Goal: Task Accomplishment & Management: Manage account settings

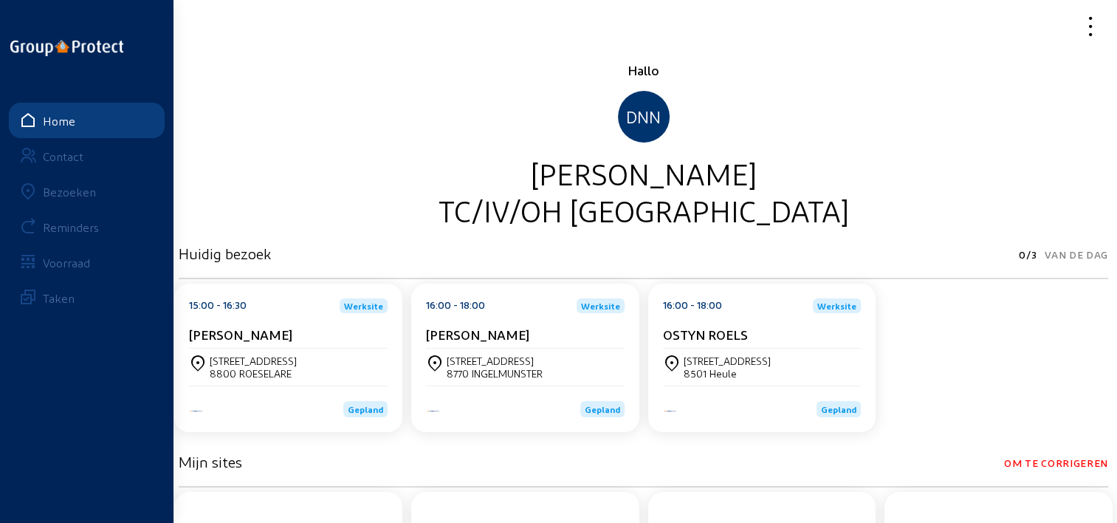
drag, startPoint x: 79, startPoint y: 190, endPoint x: 100, endPoint y: 190, distance: 21.4
click at [79, 190] on div "Bezoeken" at bounding box center [69, 192] width 53 height 14
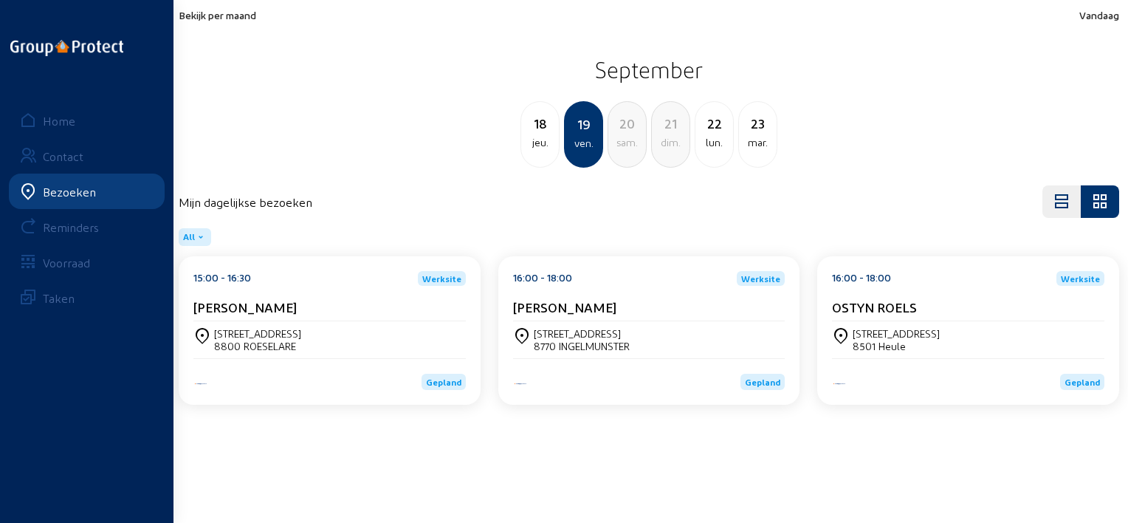
click at [228, 16] on span "Bekijk per maand" at bounding box center [218, 15] width 78 height 13
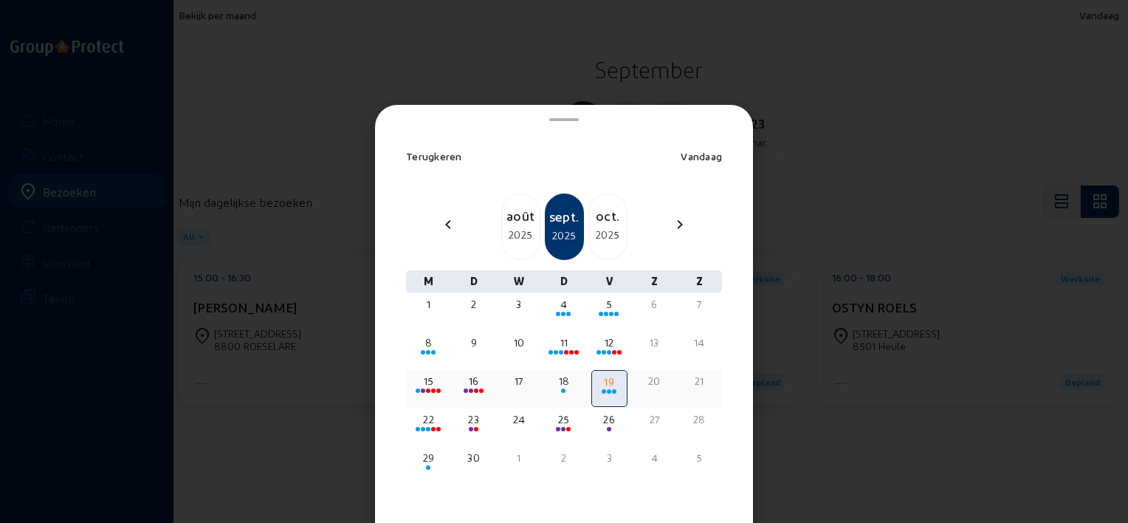
click at [436, 381] on div "15" at bounding box center [428, 381] width 33 height 15
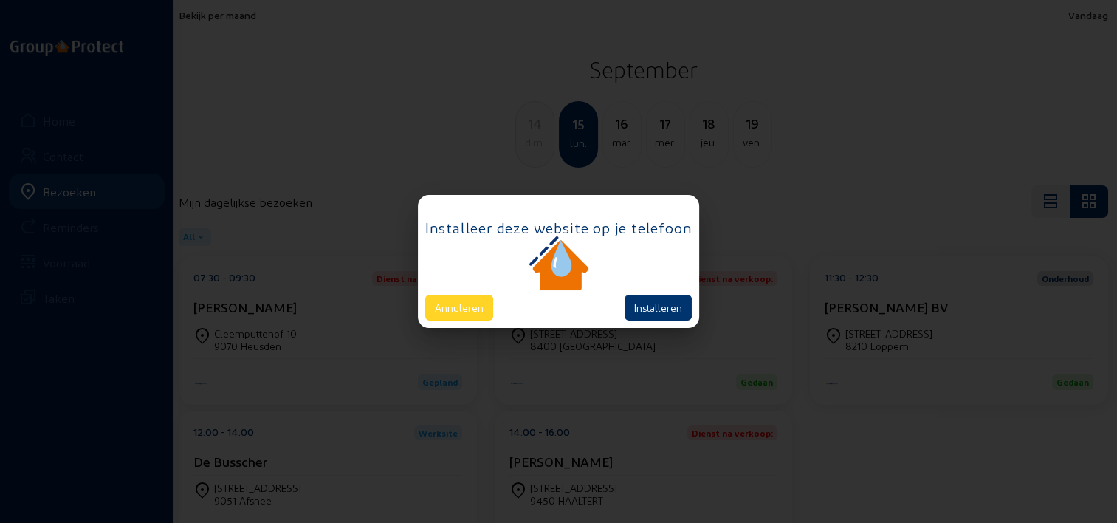
click at [473, 304] on button "Annuleren" at bounding box center [459, 308] width 68 height 26
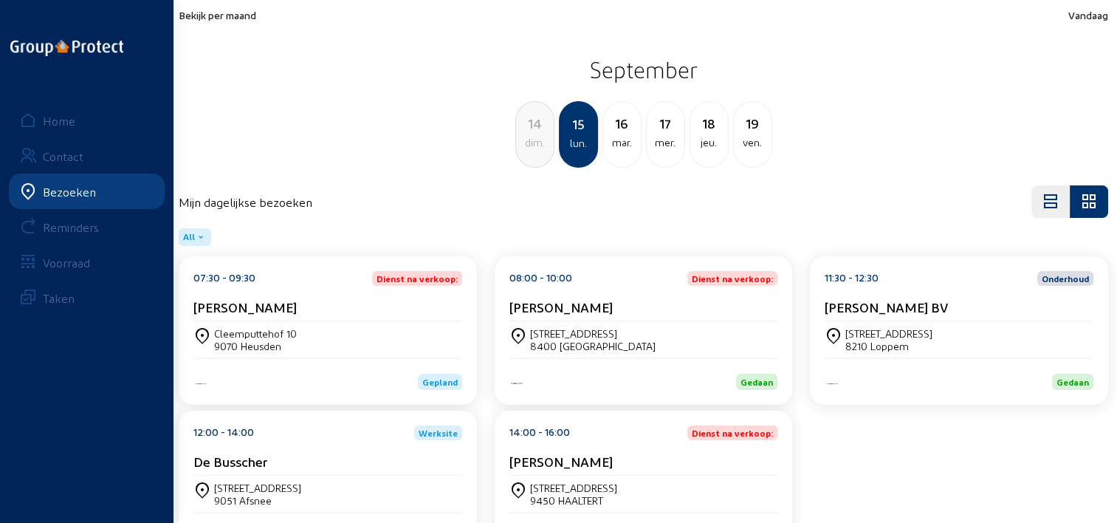
click at [629, 298] on div "08:00 - 10:00 Dienst na verkoop: [PERSON_NAME]" at bounding box center [643, 296] width 269 height 50
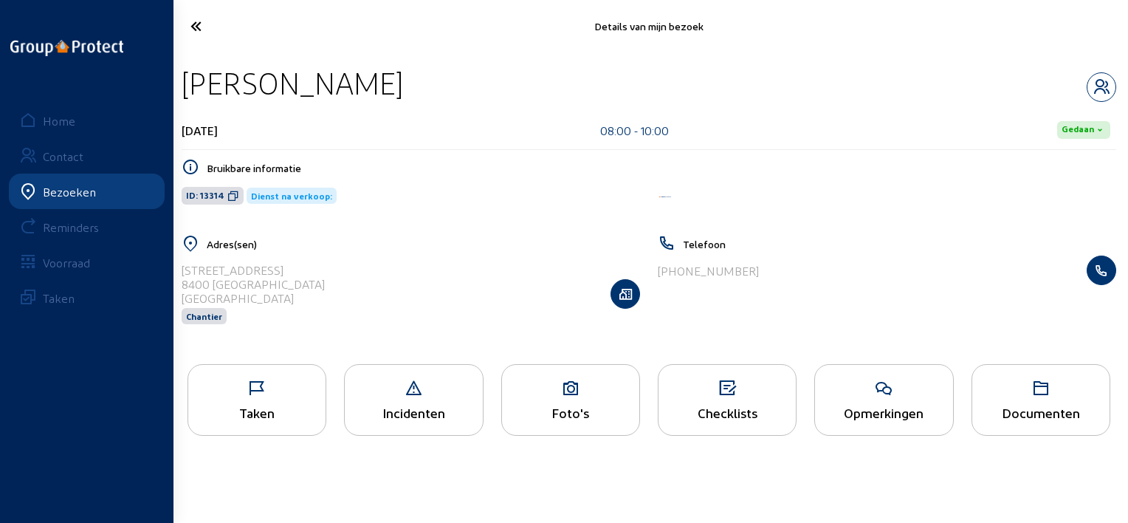
drag, startPoint x: 393, startPoint y: 79, endPoint x: 184, endPoint y: 75, distance: 209.0
click at [184, 75] on div "[PERSON_NAME]" at bounding box center [649, 83] width 935 height 38
copy div "[PERSON_NAME]"
click at [919, 393] on icon at bounding box center [883, 389] width 137 height 18
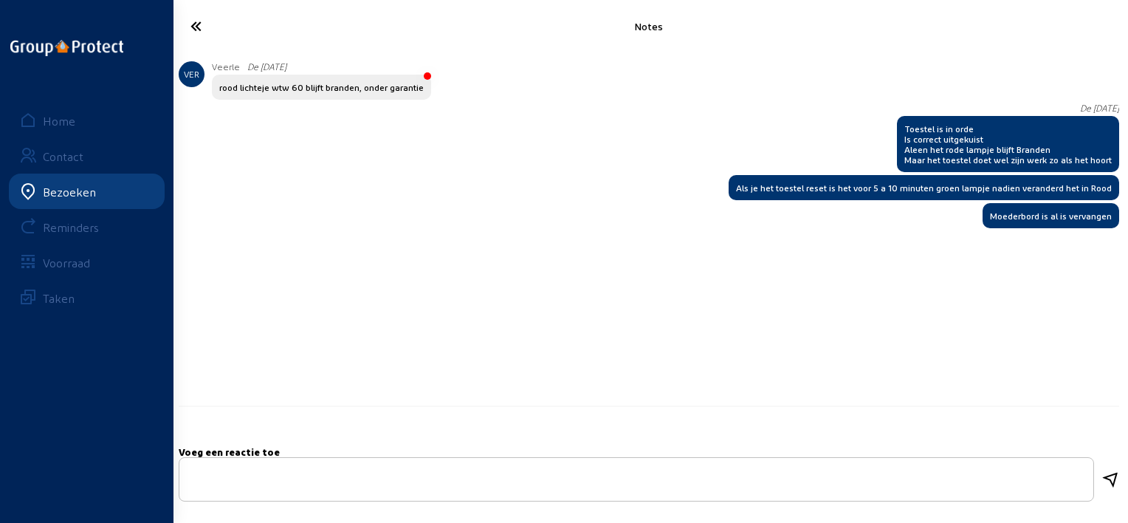
click at [910, 392] on div "VER Veerle De [DATE] rood lichteje wtw 60 blijft branden, onder garantie DNN [P…" at bounding box center [649, 234] width 941 height 346
click at [196, 30] on icon at bounding box center [249, 26] width 133 height 26
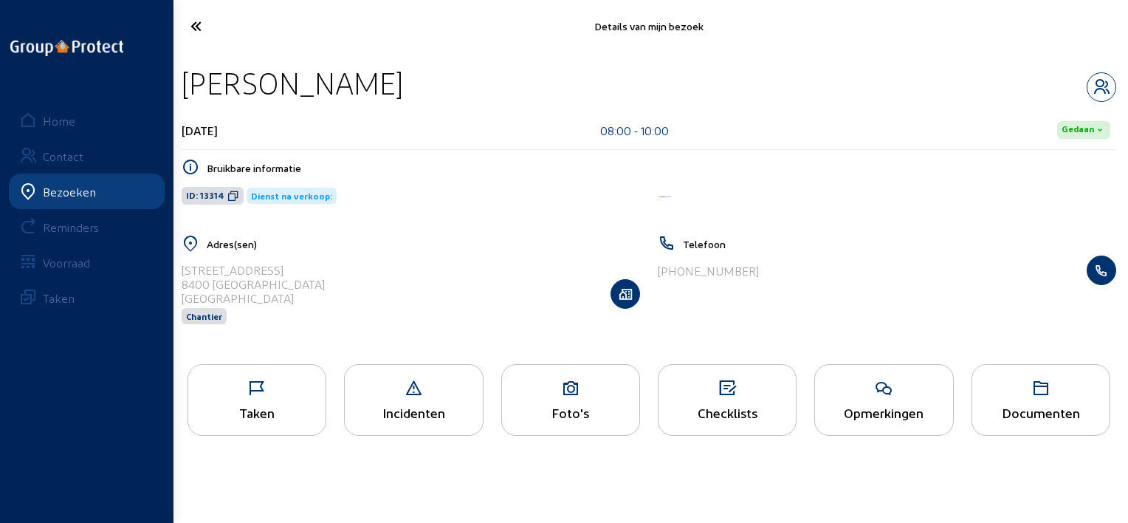
drag, startPoint x: 311, startPoint y: 396, endPoint x: 320, endPoint y: 400, distance: 9.9
click at [320, 400] on div "Taken" at bounding box center [257, 400] width 139 height 72
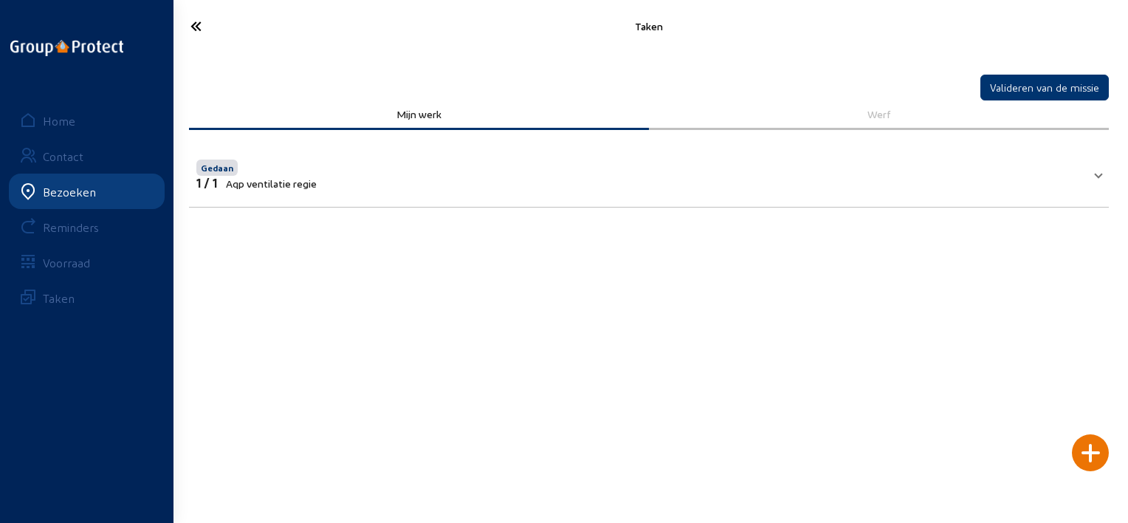
click at [735, 187] on mat-panel-title "Gedaan 1 / 1 Aqp ventilatie regie" at bounding box center [639, 173] width 887 height 33
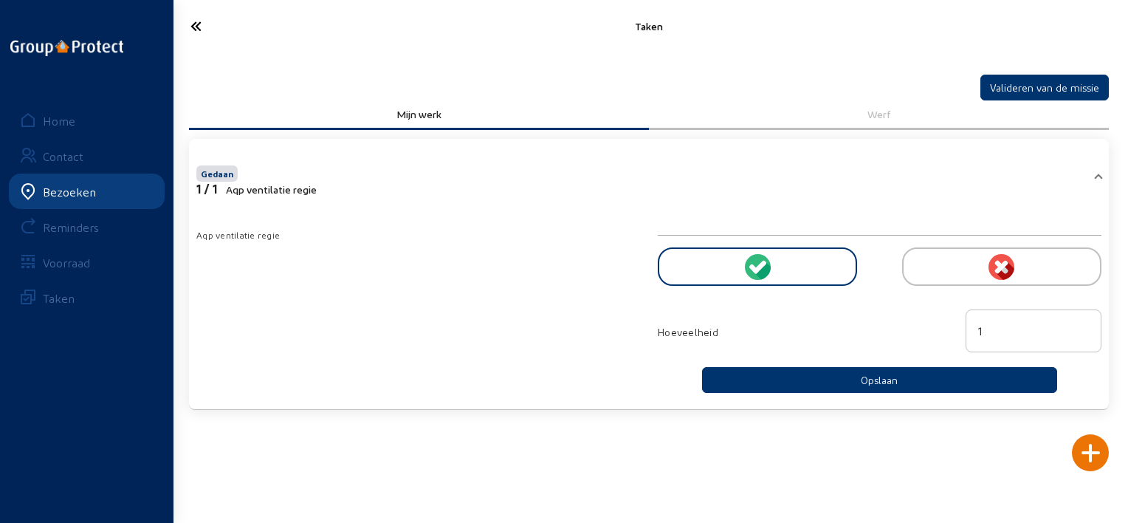
drag, startPoint x: 982, startPoint y: 329, endPoint x: 961, endPoint y: 332, distance: 21.0
click at [961, 332] on div "1" at bounding box center [1034, 332] width 154 height 46
type input "2"
type input "2.5"
click at [921, 375] on button "Opslaan" at bounding box center [879, 380] width 355 height 26
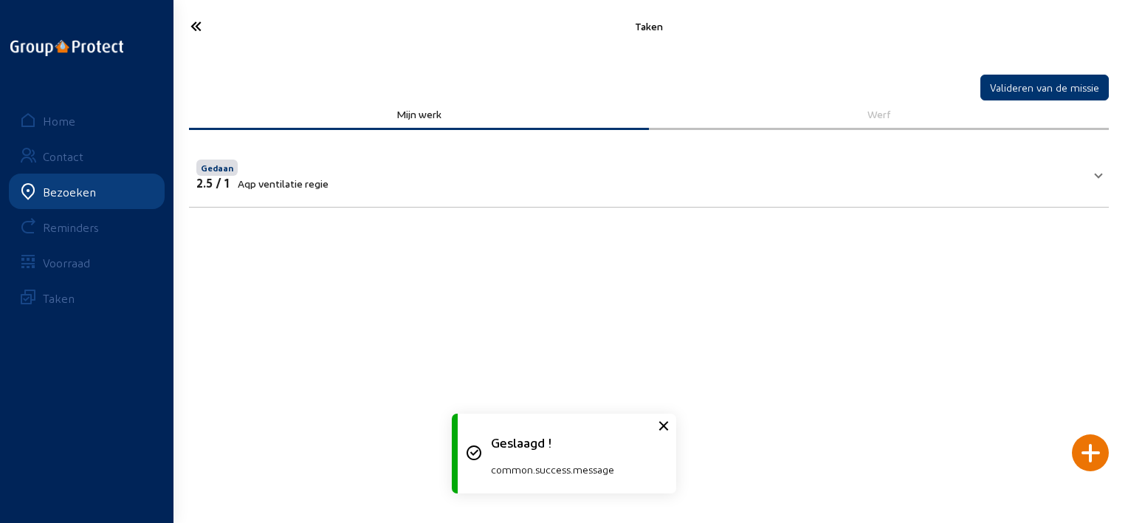
click at [203, 21] on icon at bounding box center [249, 26] width 133 height 26
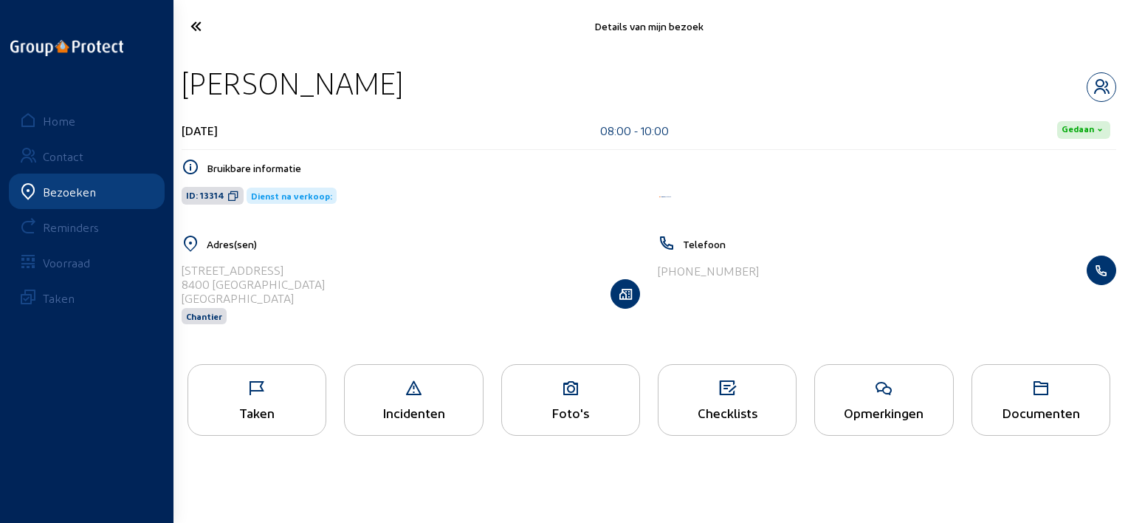
click at [206, 30] on icon at bounding box center [249, 26] width 133 height 26
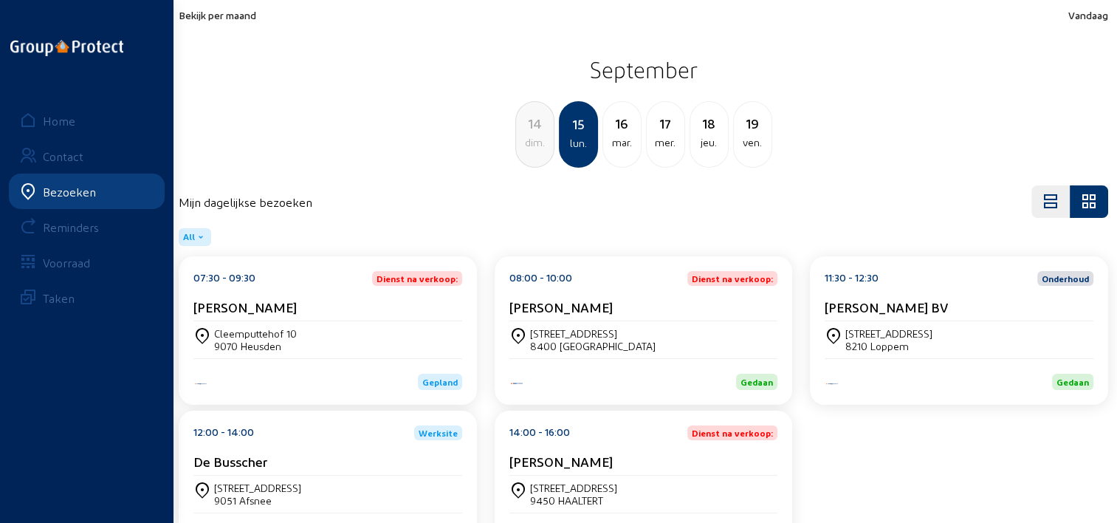
click at [842, 305] on cam-card-title "[PERSON_NAME] BV" at bounding box center [886, 307] width 123 height 16
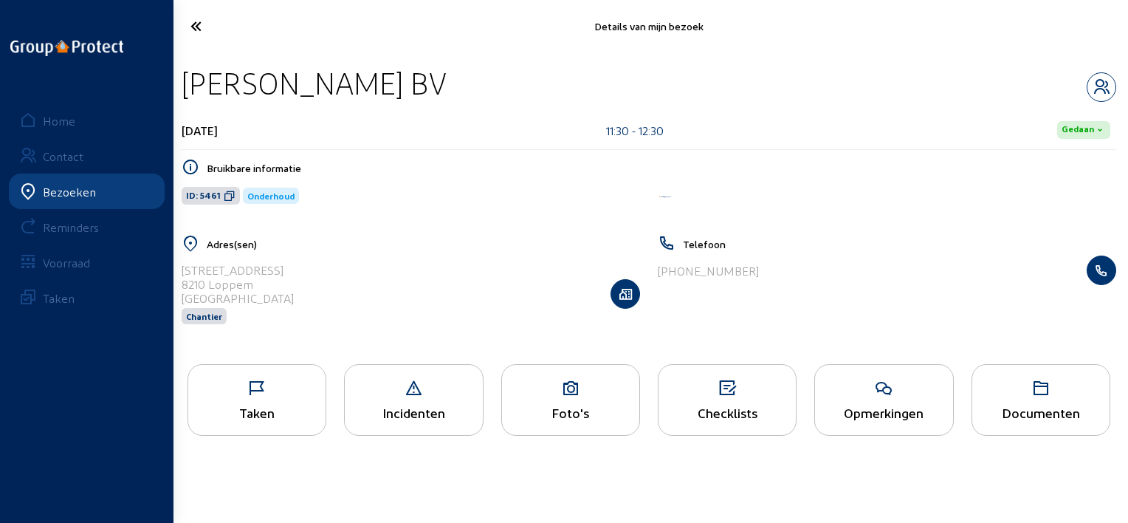
drag, startPoint x: 484, startPoint y: 83, endPoint x: 177, endPoint y: 78, distance: 307.2
click at [177, 78] on div "[PERSON_NAME] BV [DATE] 11:30 - 12:30 [PERSON_NAME] informatie ID: 5461 Onderho…" at bounding box center [649, 203] width 958 height 303
copy div "[PERSON_NAME] BV"
click at [394, 188] on cam-badge "Onderhoud" at bounding box center [440, 196] width 394 height 16
click at [269, 422] on div "Taken" at bounding box center [257, 400] width 139 height 72
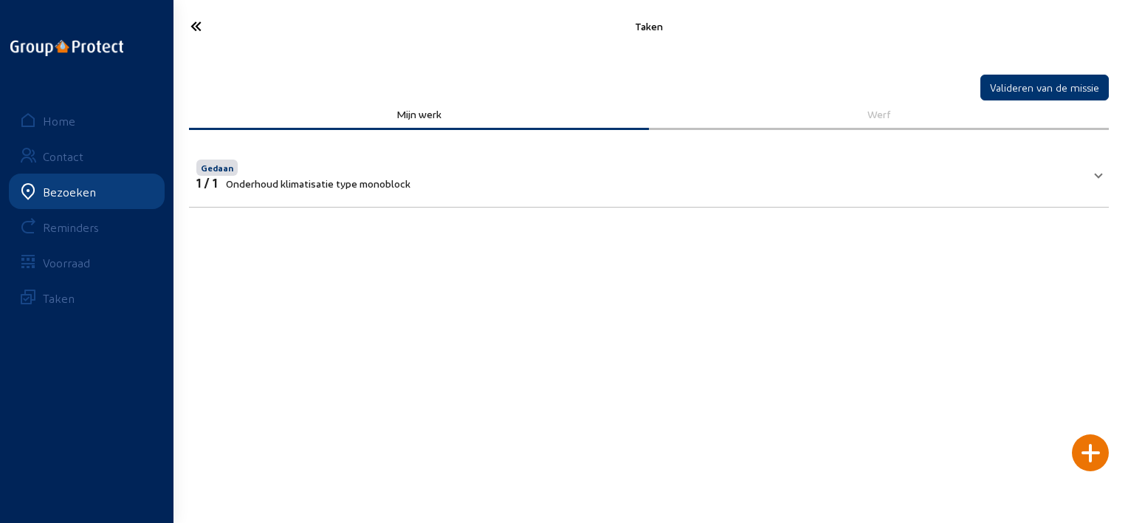
click at [215, 19] on icon at bounding box center [249, 26] width 133 height 26
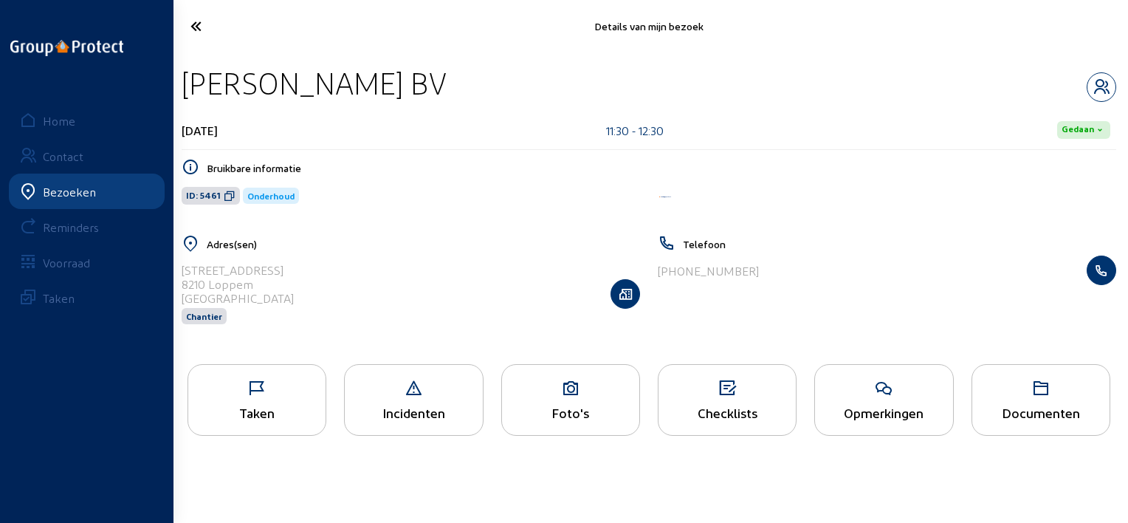
click at [899, 394] on icon at bounding box center [883, 389] width 137 height 18
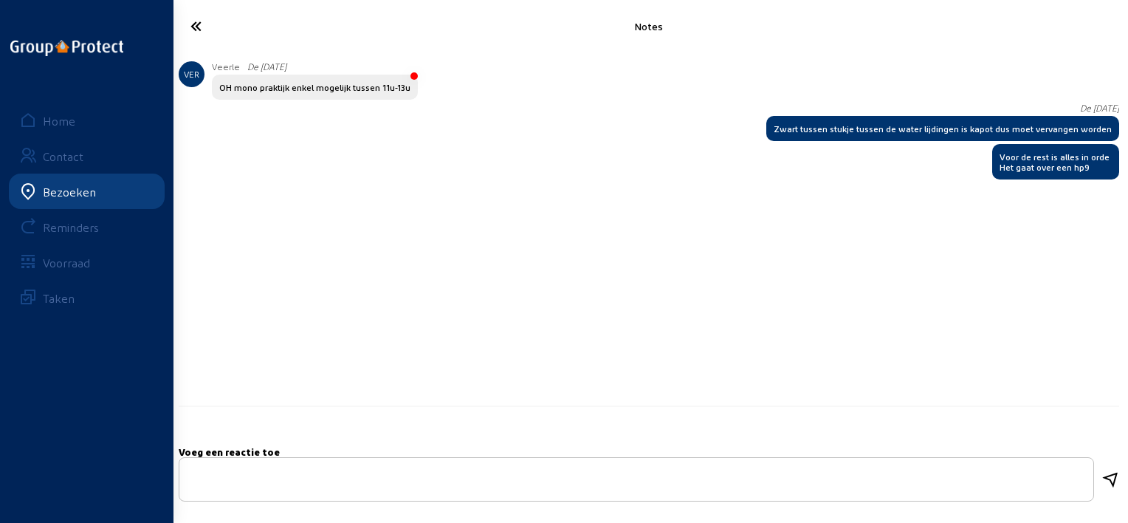
click at [189, 18] on icon at bounding box center [249, 26] width 133 height 26
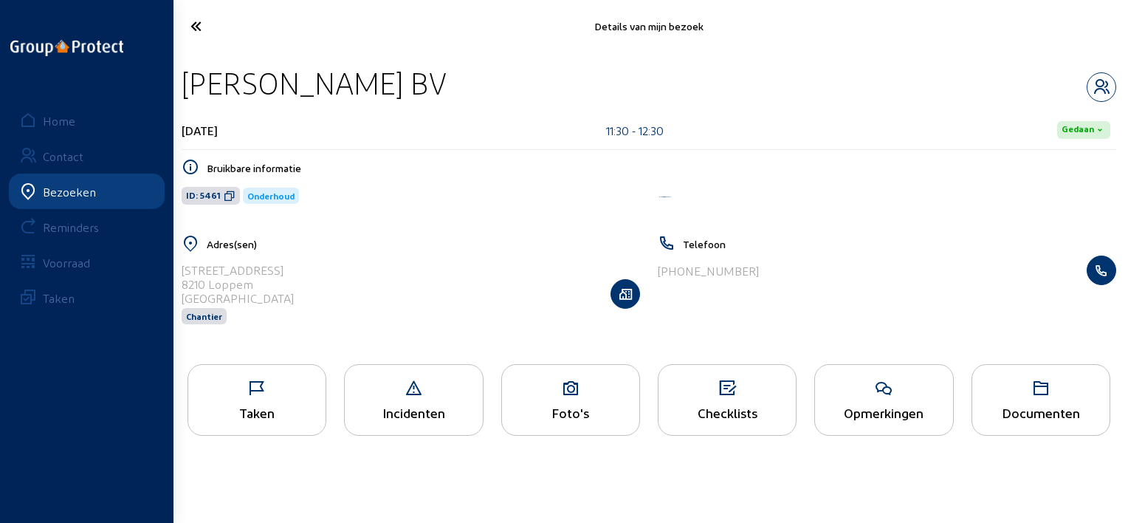
click at [203, 27] on icon at bounding box center [249, 26] width 133 height 26
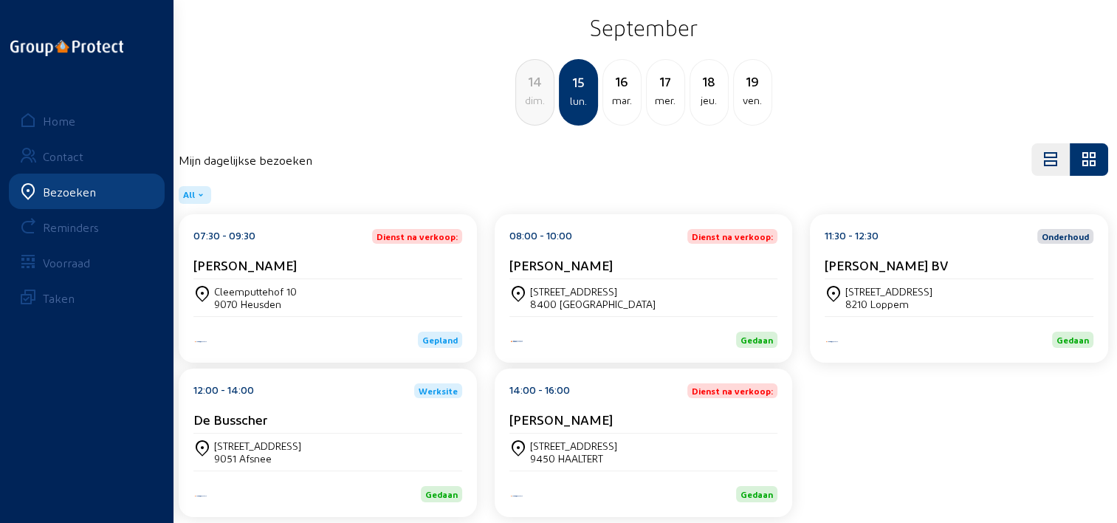
scroll to position [61, 0]
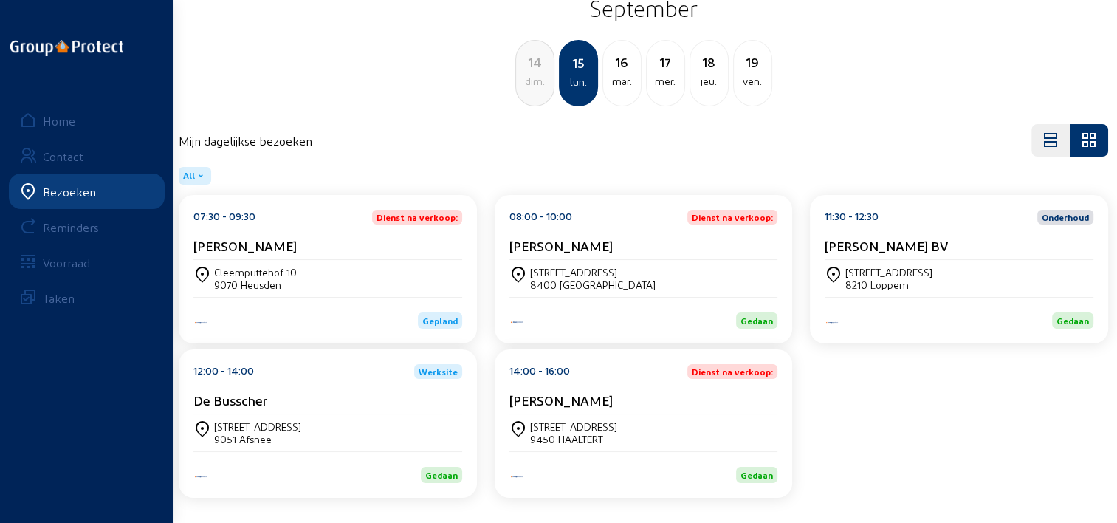
click at [404, 399] on div "De Busscher" at bounding box center [327, 400] width 269 height 16
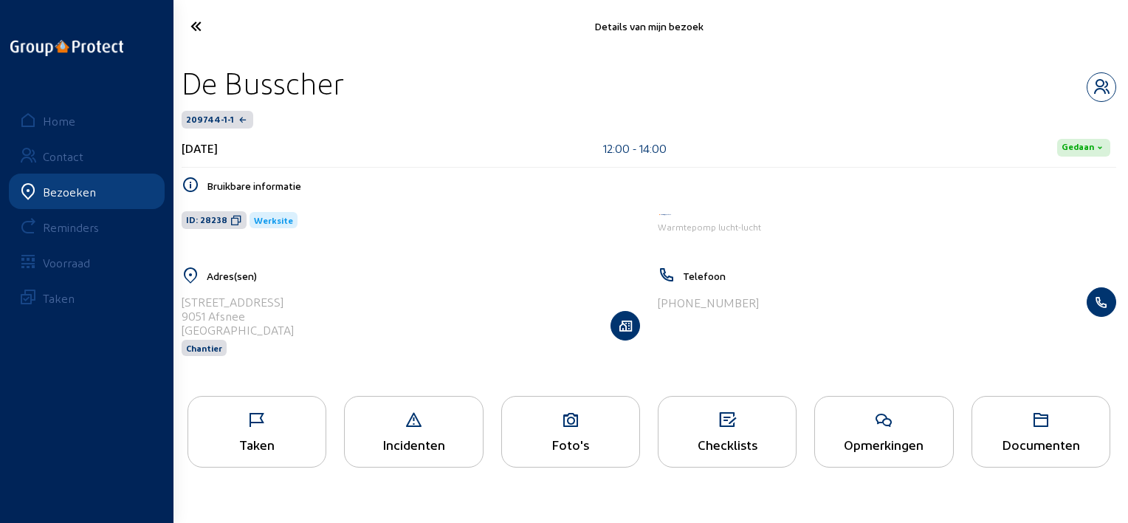
drag, startPoint x: 345, startPoint y: 83, endPoint x: 175, endPoint y: 86, distance: 169.8
click at [175, 86] on div "De Busscher 209744-1-1 [DATE] 12:00 - 14:00 Gedaan Bruikbare informatie ID: 282…" at bounding box center [649, 219] width 958 height 334
copy div "De Busscher"
click at [823, 425] on icon at bounding box center [883, 420] width 137 height 18
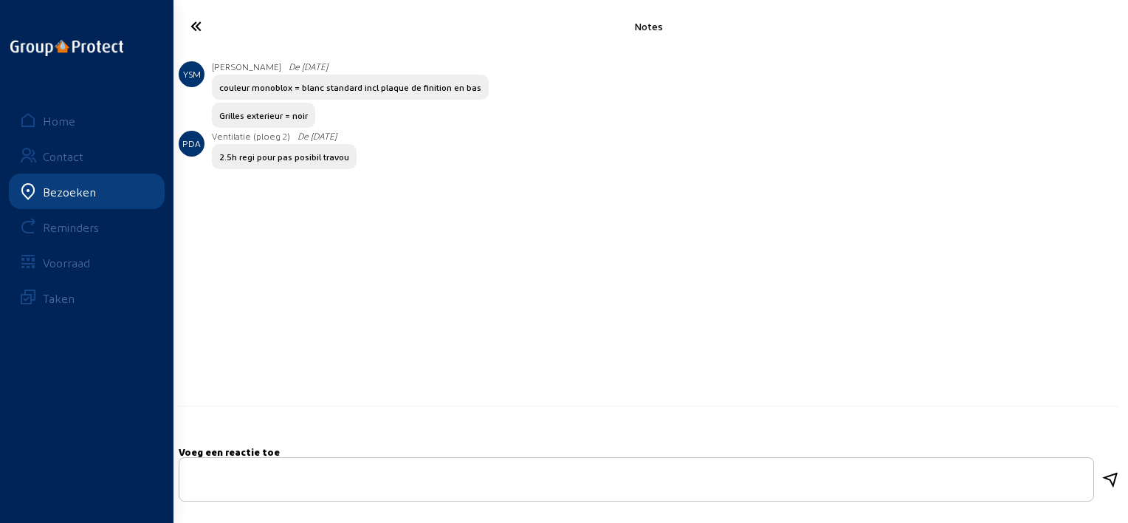
click at [893, 455] on h5 "Voeg een reactie toe" at bounding box center [649, 451] width 941 height 11
click at [196, 28] on icon at bounding box center [249, 26] width 133 height 26
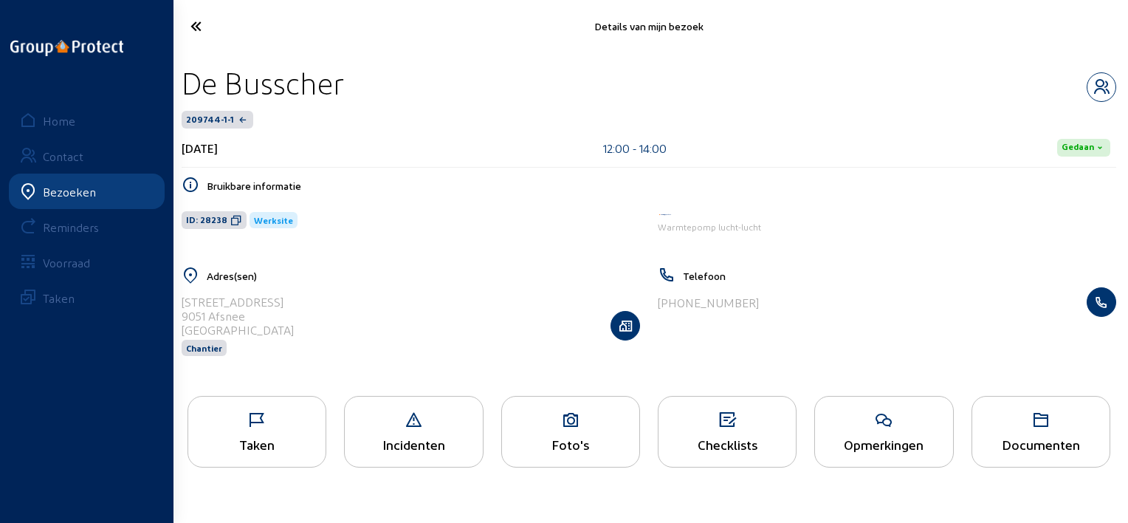
click at [208, 422] on icon at bounding box center [256, 420] width 137 height 18
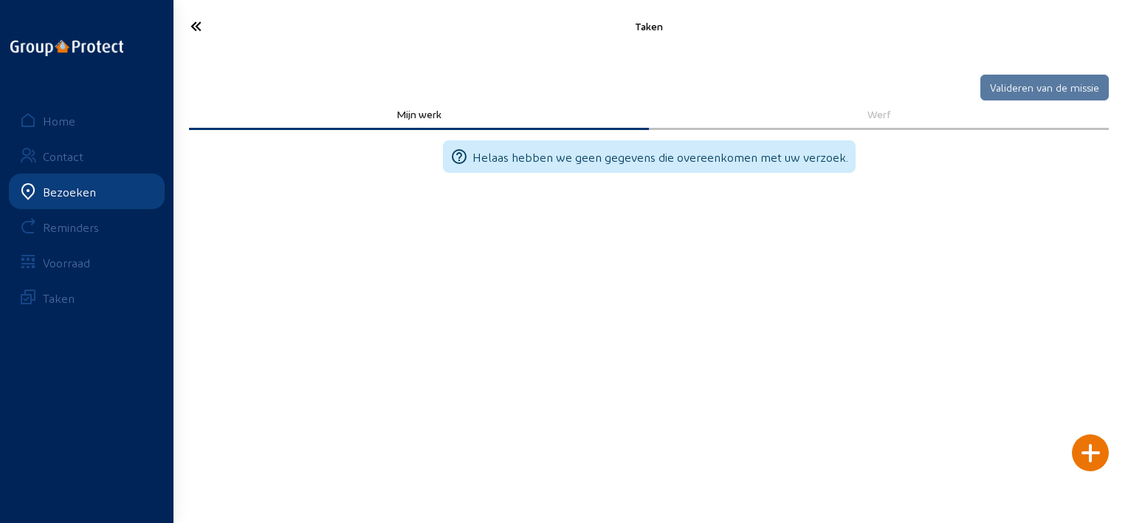
click at [196, 21] on icon at bounding box center [249, 26] width 133 height 26
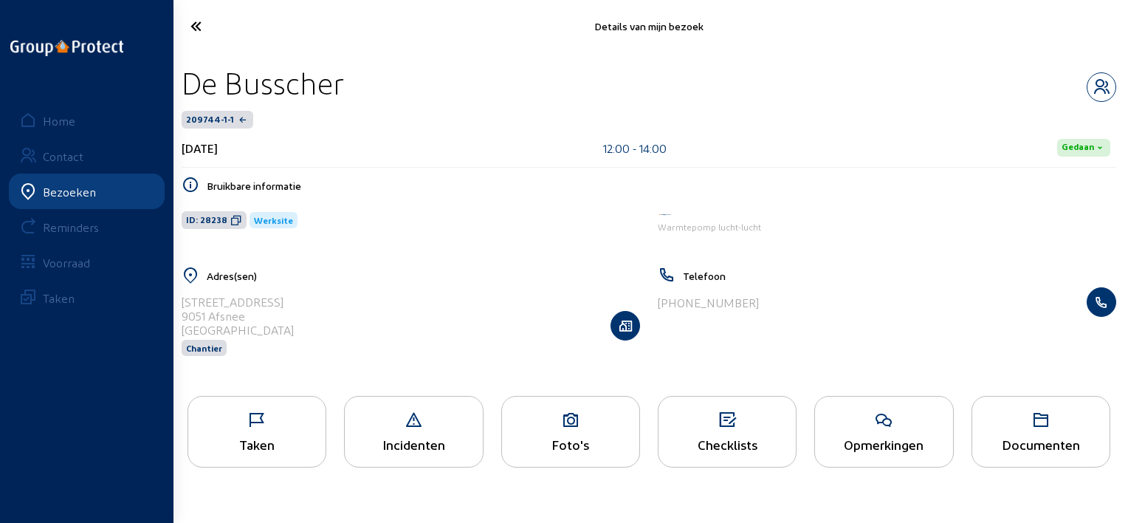
click at [567, 422] on icon at bounding box center [570, 420] width 137 height 18
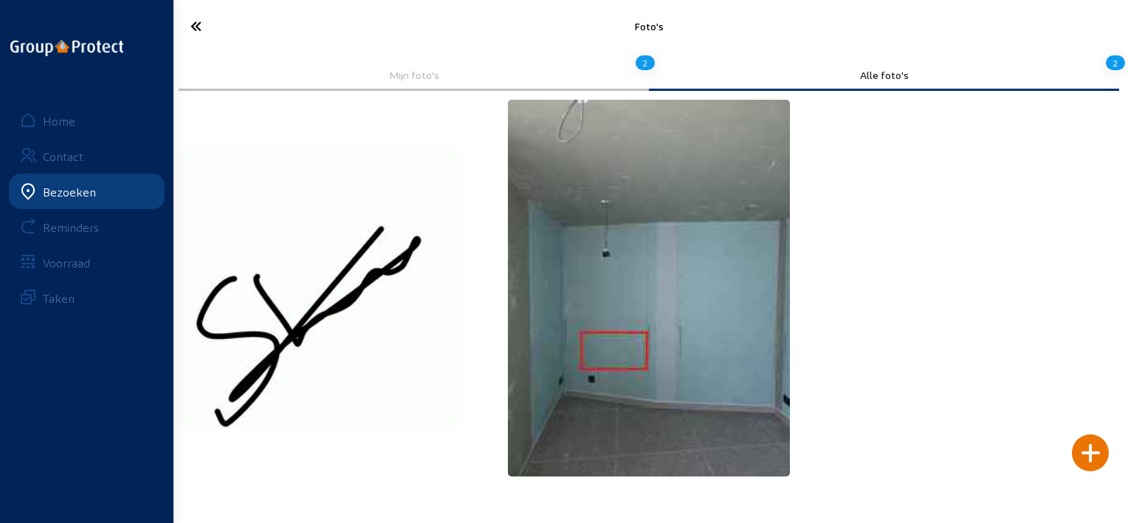
click at [193, 27] on icon at bounding box center [249, 26] width 133 height 26
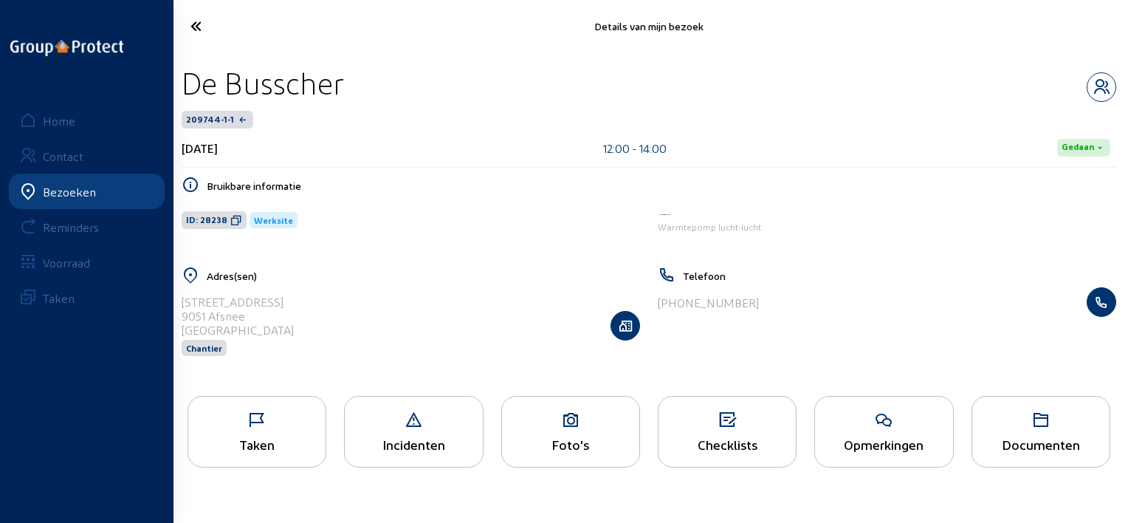
click at [286, 418] on icon at bounding box center [256, 420] width 137 height 18
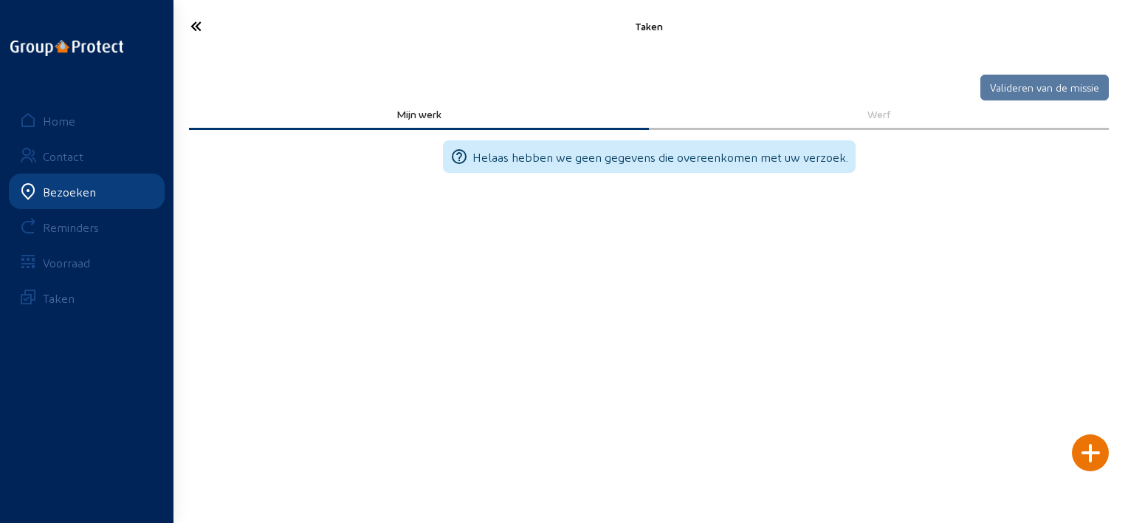
click at [196, 24] on icon at bounding box center [249, 26] width 133 height 26
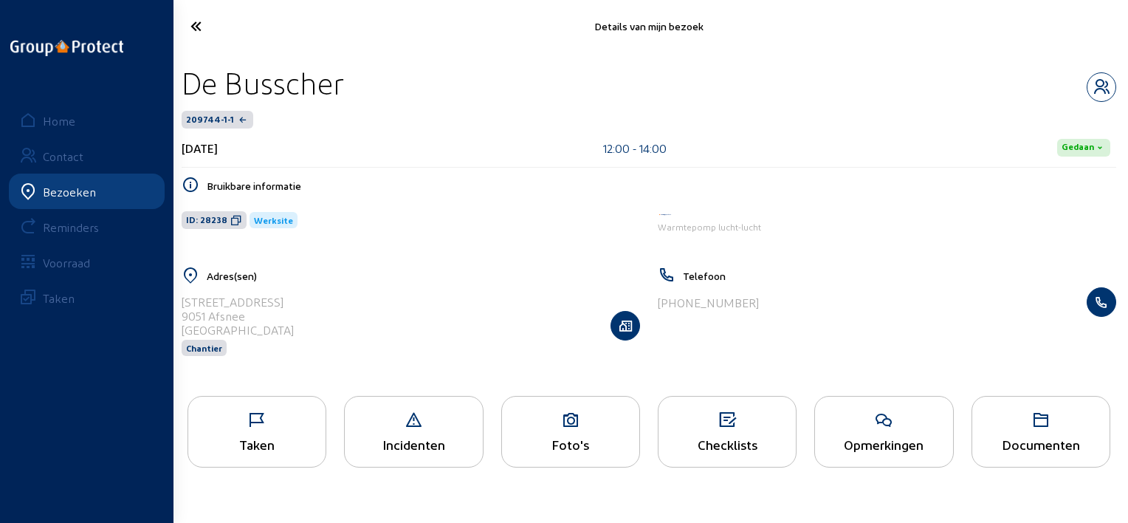
click at [192, 32] on icon at bounding box center [249, 26] width 133 height 26
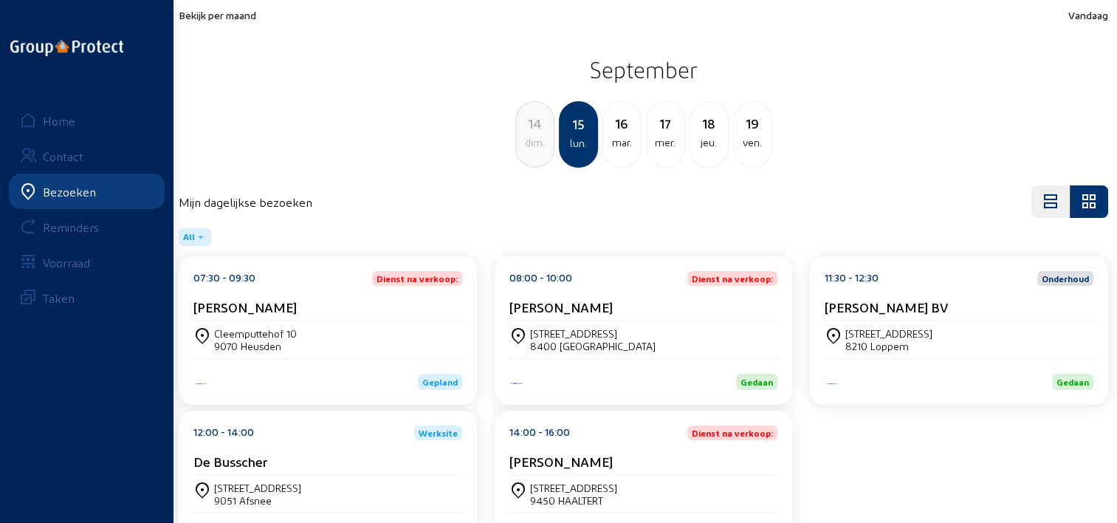
scroll to position [61, 0]
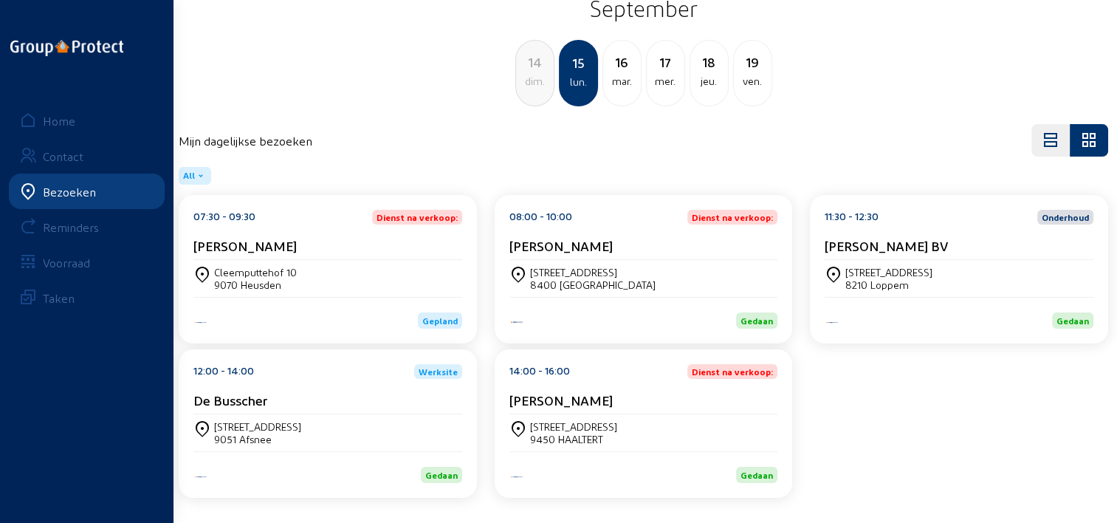
click at [339, 387] on div "12:00 - 14:00 Werksite De Busscher" at bounding box center [327, 389] width 269 height 50
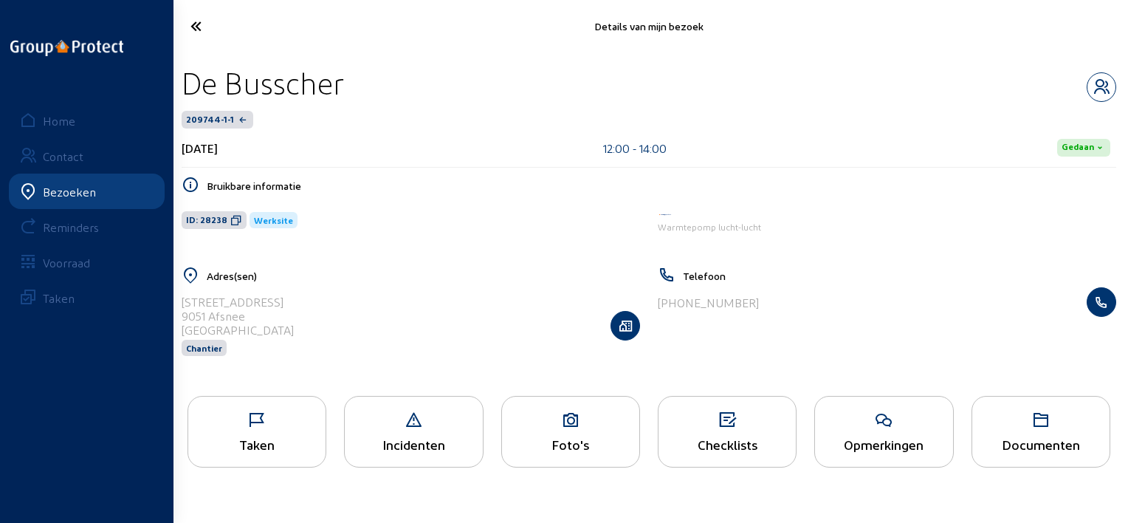
click at [763, 430] on div "Checklists" at bounding box center [727, 432] width 139 height 72
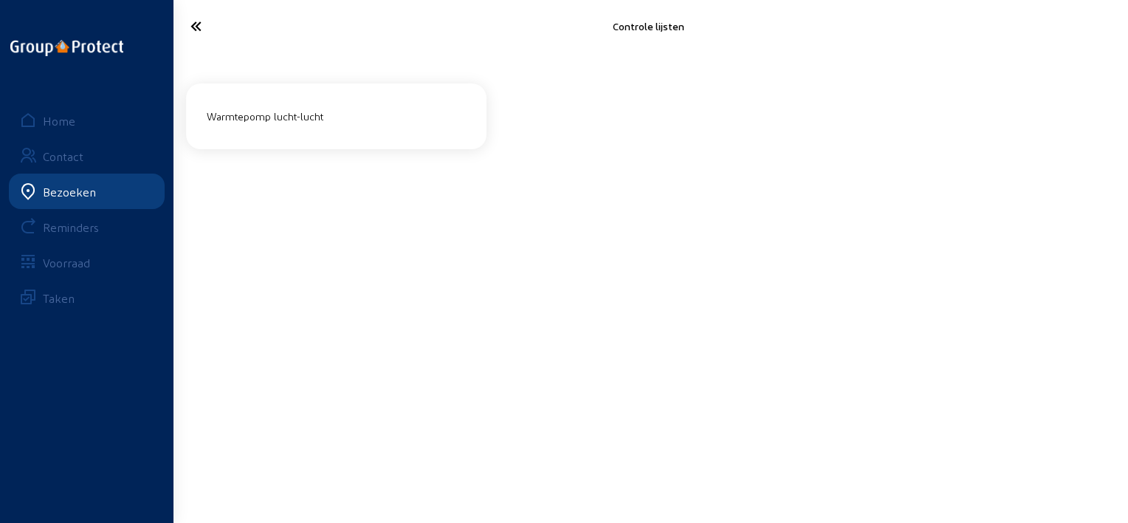
click at [430, 123] on div "Warmtepomp lucht-lucht" at bounding box center [336, 116] width 271 height 24
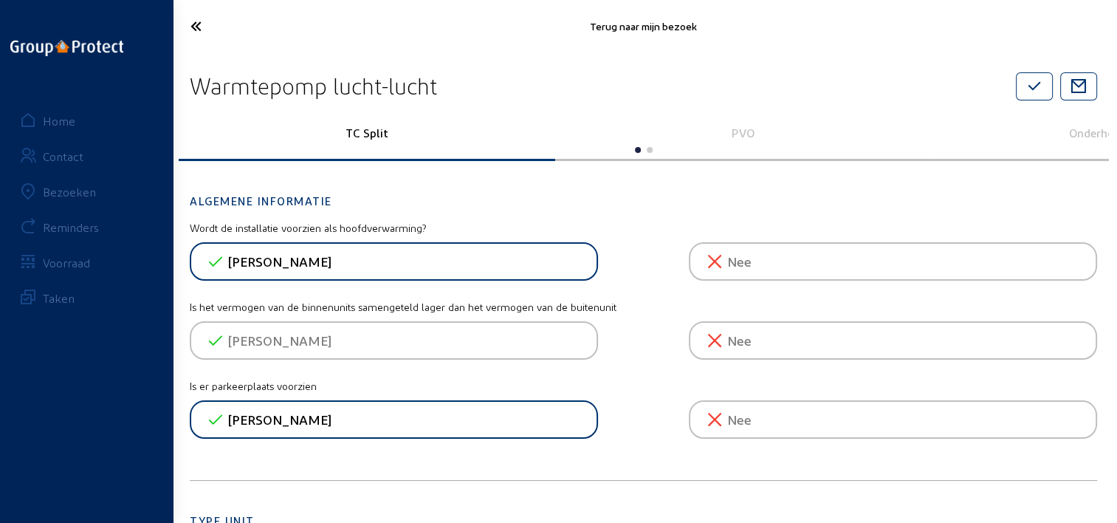
click at [200, 20] on icon at bounding box center [248, 26] width 131 height 26
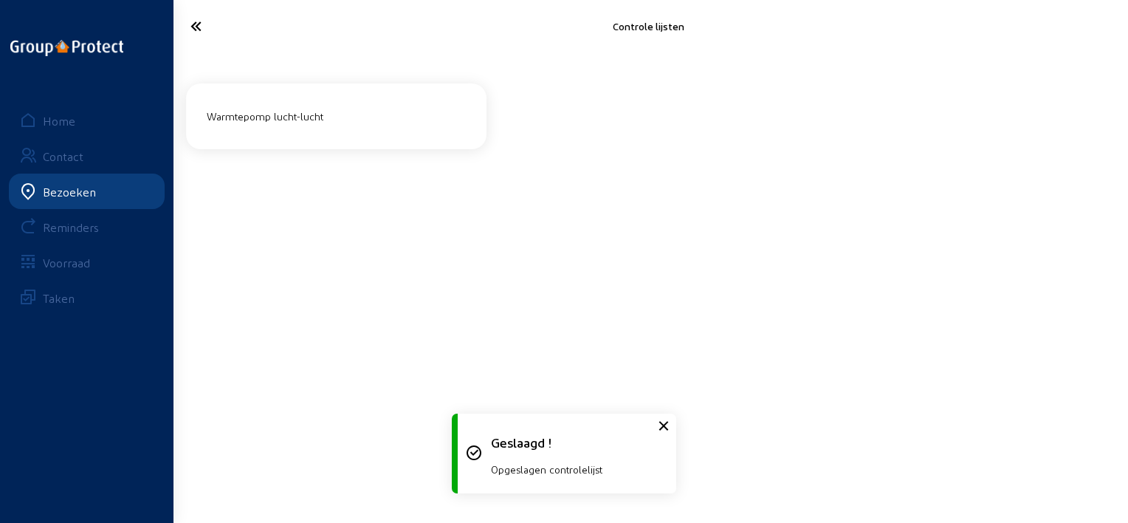
click at [200, 20] on icon at bounding box center [249, 26] width 133 height 26
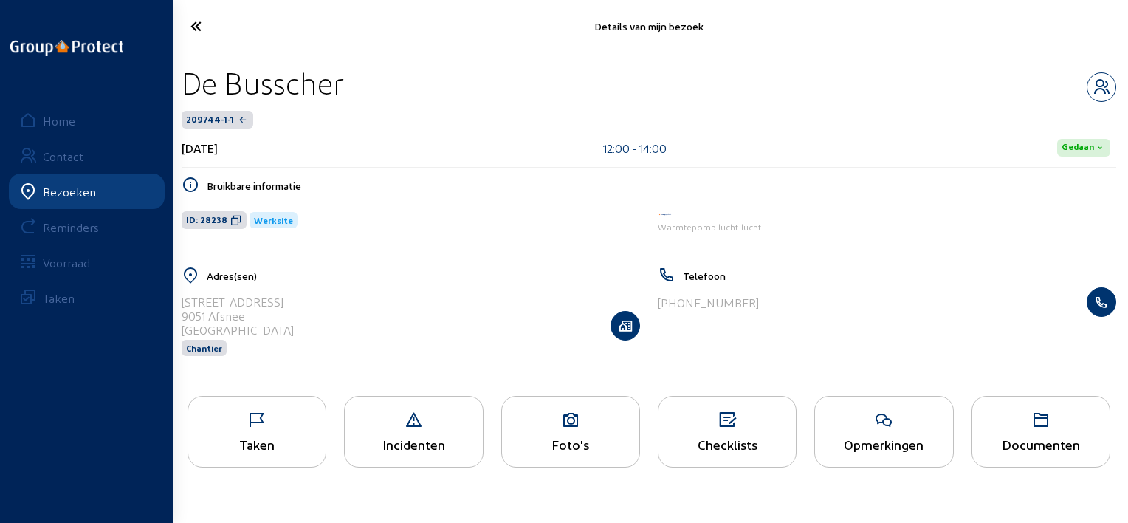
click at [560, 419] on icon at bounding box center [570, 420] width 137 height 18
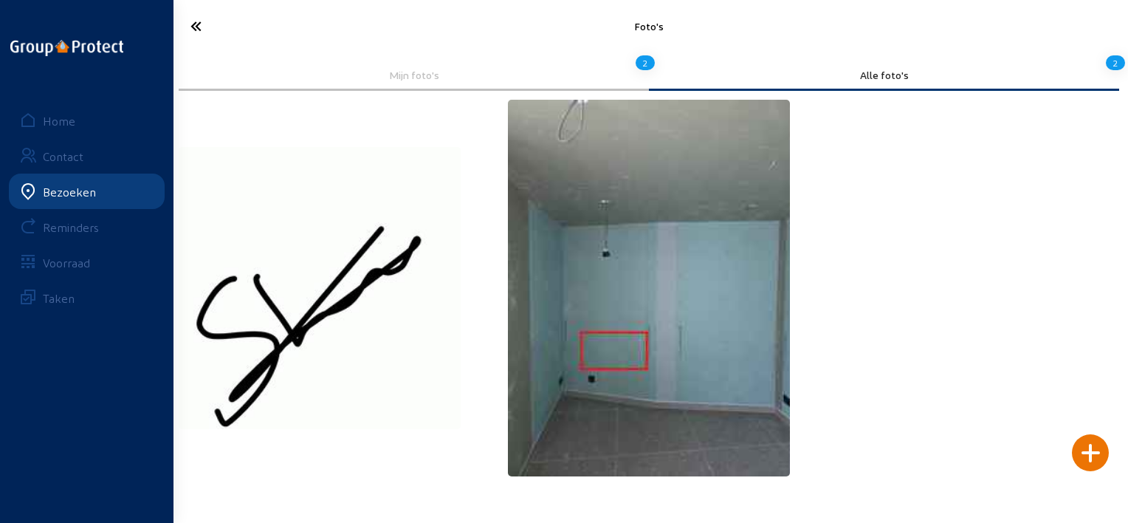
click at [199, 32] on icon at bounding box center [249, 26] width 133 height 26
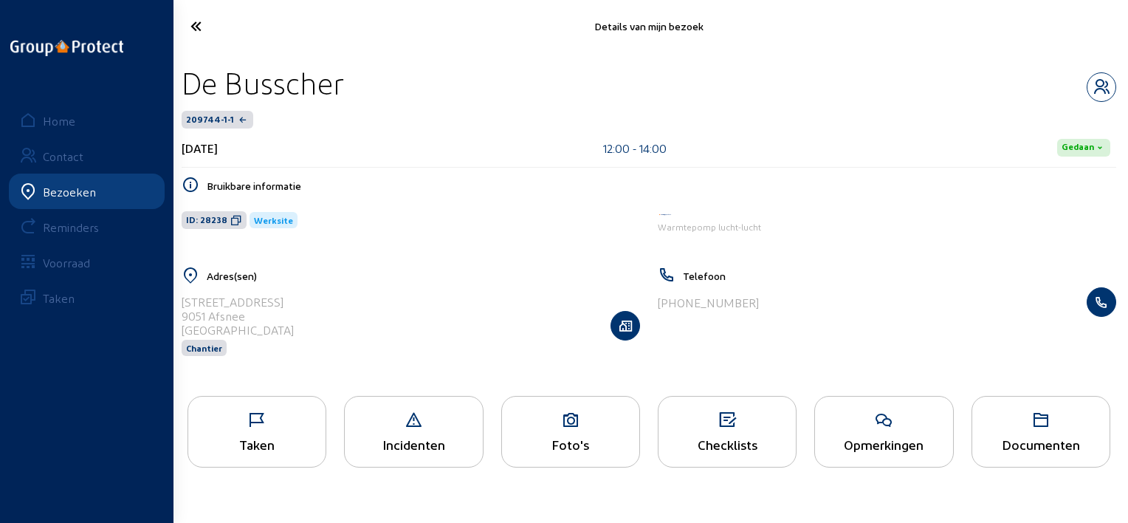
click at [330, 450] on li "Taken" at bounding box center [257, 436] width 157 height 80
click at [306, 443] on div "Taken" at bounding box center [256, 444] width 137 height 16
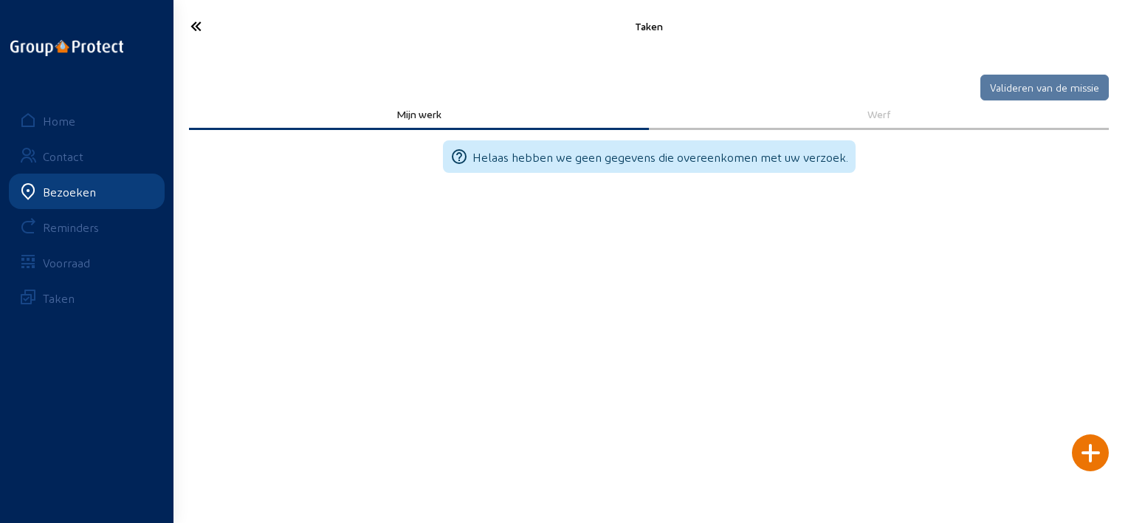
click at [205, 29] on icon at bounding box center [249, 26] width 133 height 26
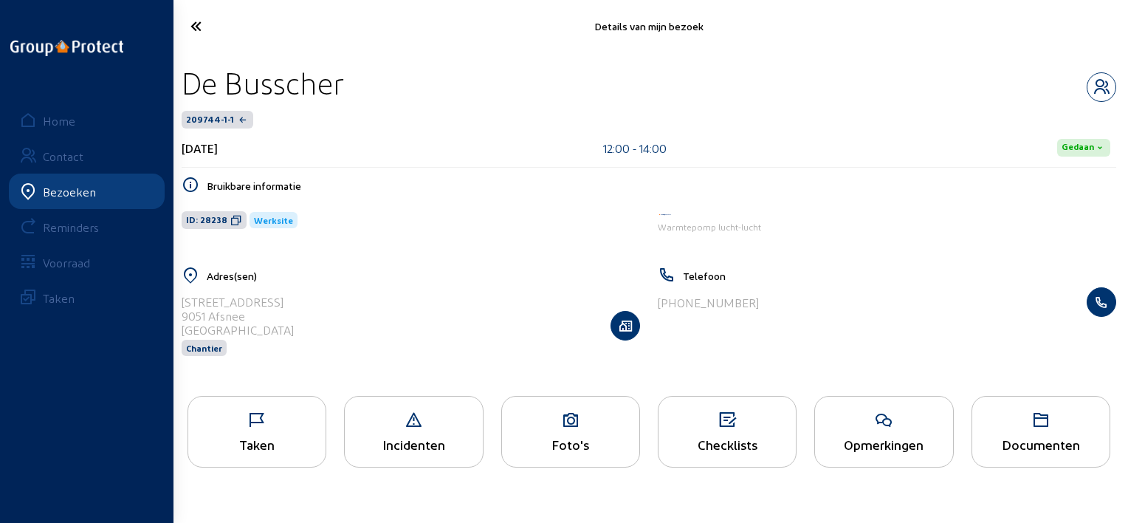
drag, startPoint x: 363, startPoint y: 89, endPoint x: 184, endPoint y: 90, distance: 179.4
click at [184, 90] on div "De Busscher" at bounding box center [649, 83] width 935 height 38
copy div "De Busscher"
click at [204, 28] on icon at bounding box center [249, 26] width 133 height 26
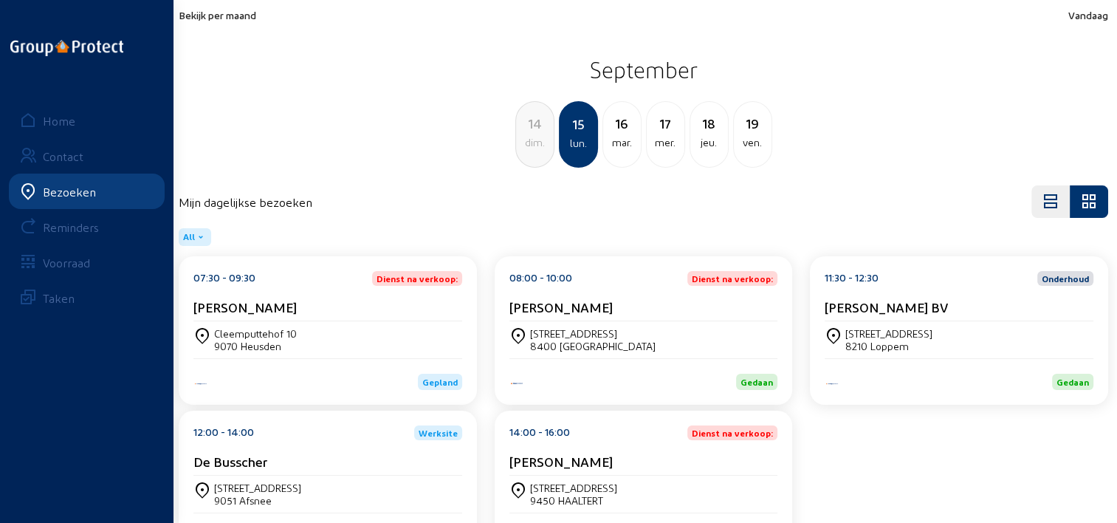
click at [605, 458] on div "[PERSON_NAME]" at bounding box center [643, 461] width 269 height 16
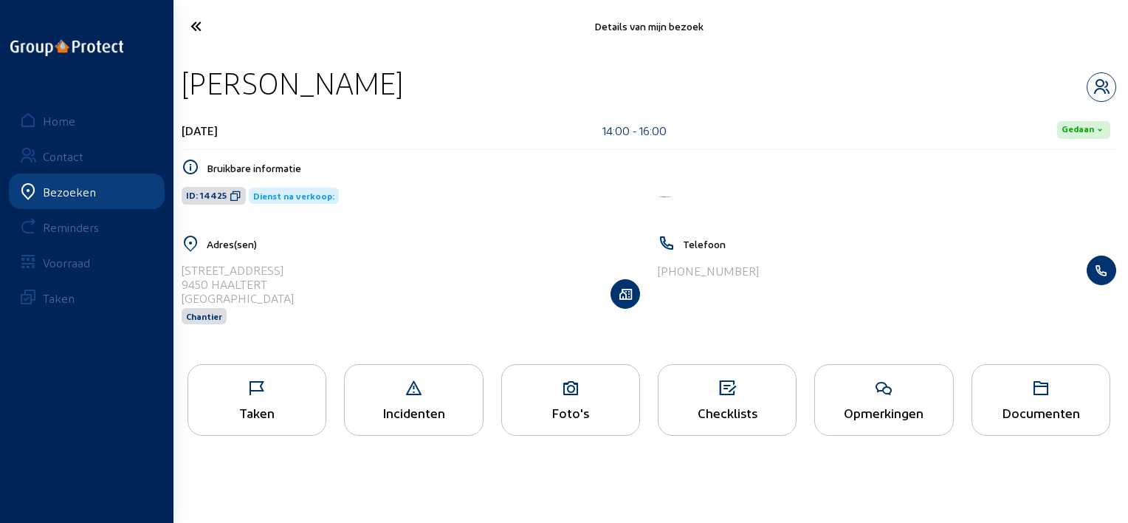
drag, startPoint x: 428, startPoint y: 92, endPoint x: 182, endPoint y: 95, distance: 245.9
click at [182, 95] on div "[PERSON_NAME]" at bounding box center [649, 83] width 935 height 38
copy div "[PERSON_NAME]"
click at [268, 383] on icon at bounding box center [256, 389] width 137 height 18
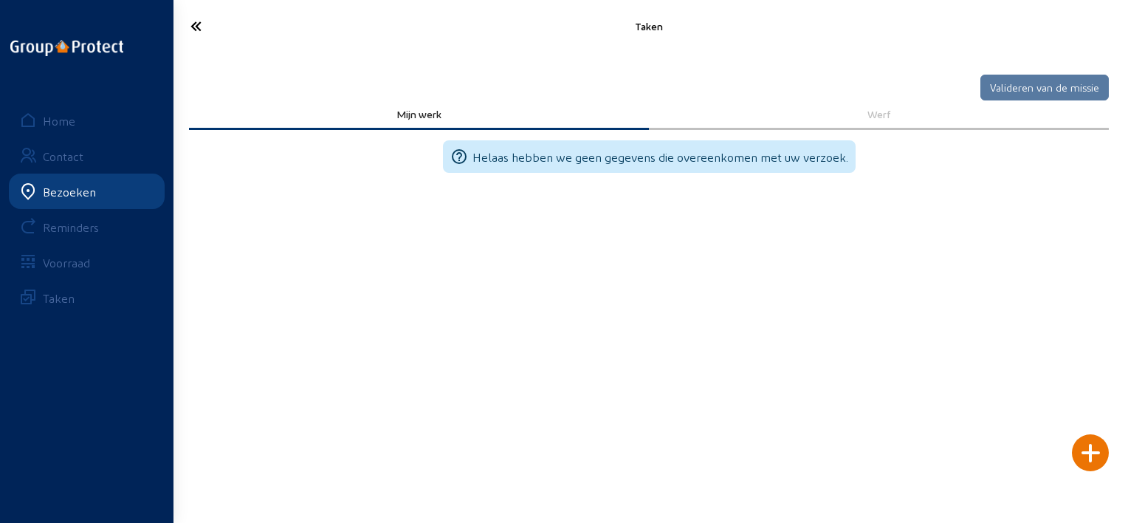
click at [207, 25] on icon at bounding box center [249, 26] width 133 height 26
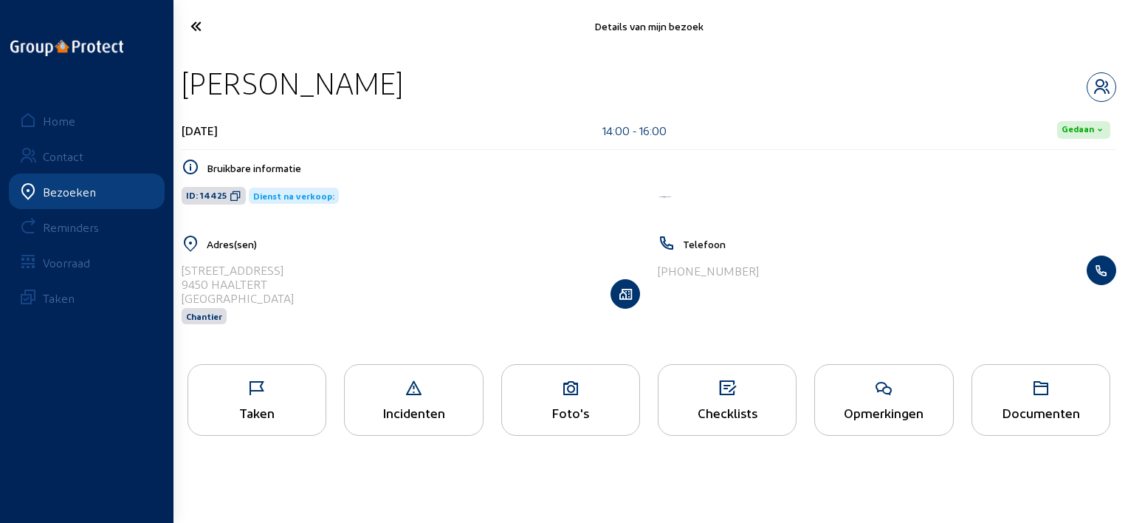
click at [608, 400] on div "Foto's" at bounding box center [570, 400] width 139 height 72
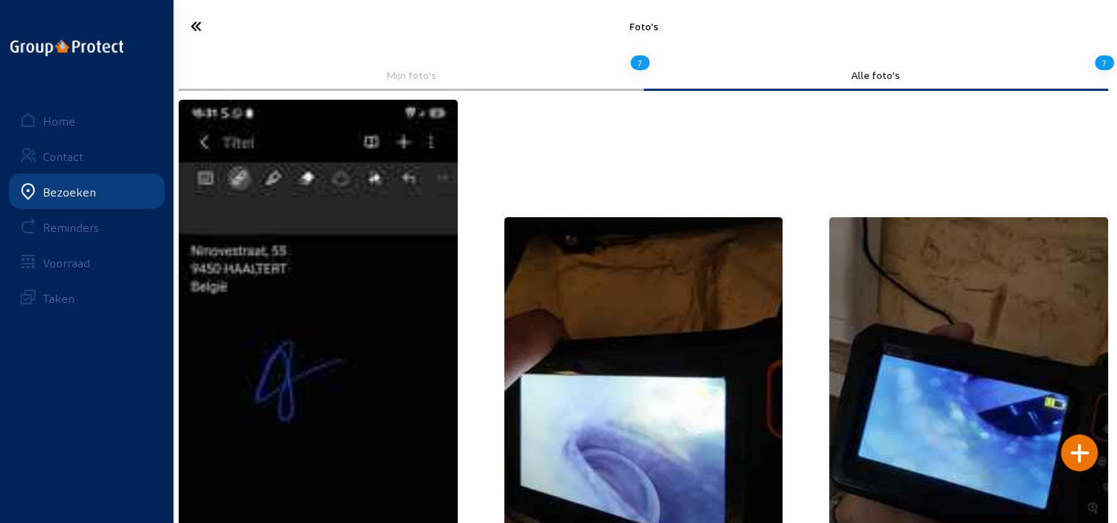
click at [204, 23] on icon at bounding box center [248, 26] width 131 height 26
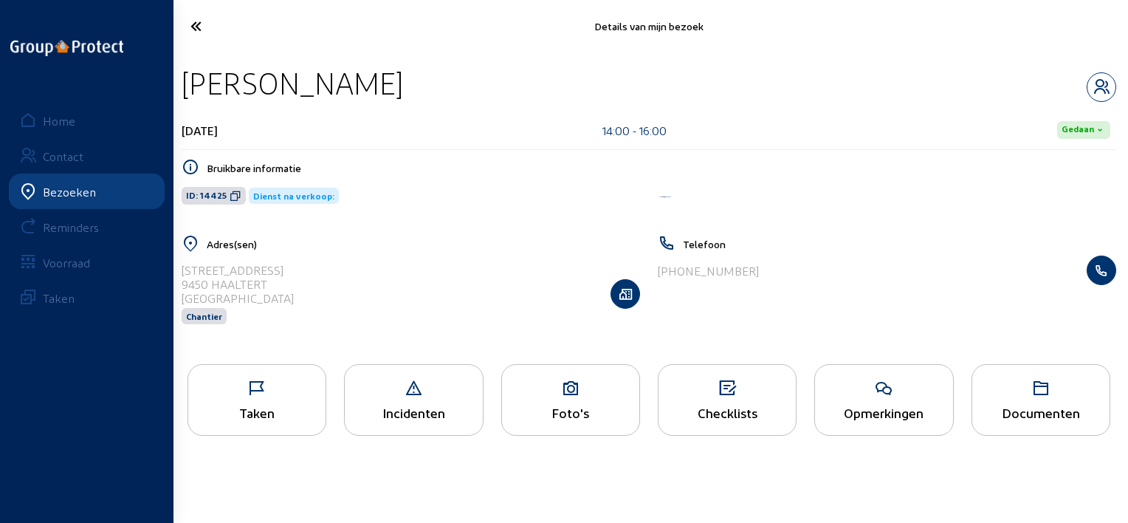
click at [269, 398] on div "Taken" at bounding box center [257, 400] width 139 height 72
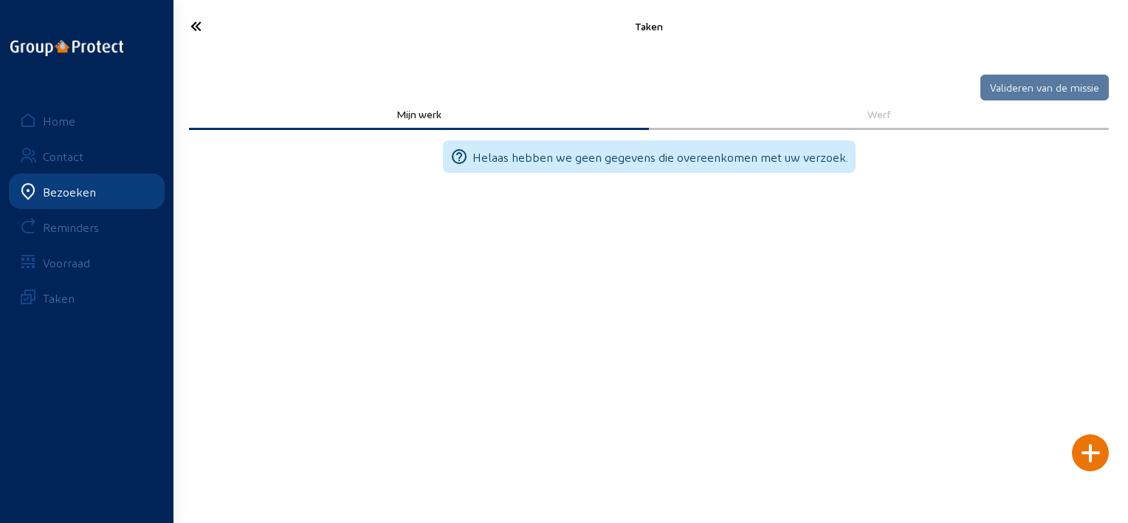
click at [1087, 458] on div at bounding box center [1090, 452] width 37 height 37
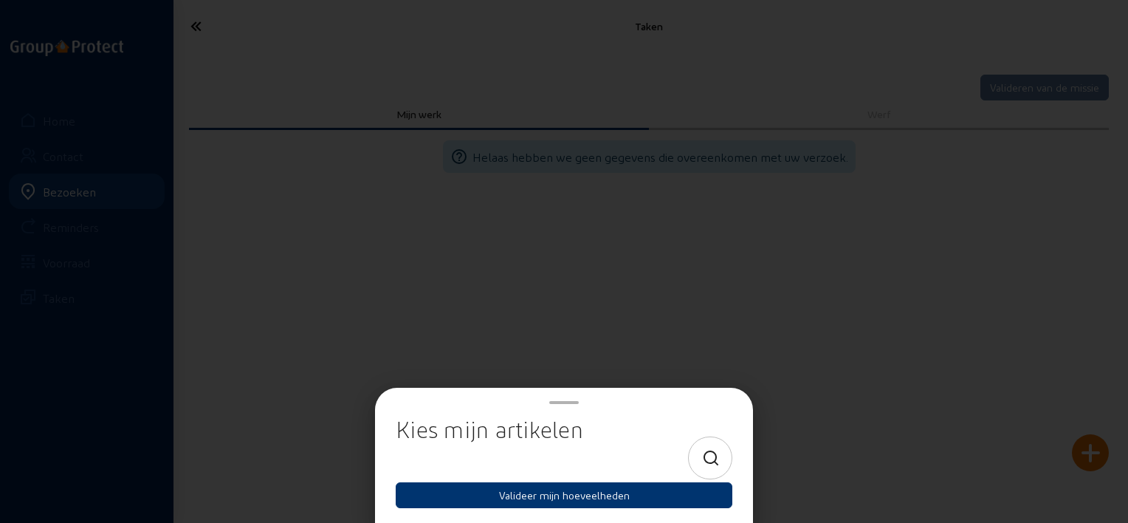
click at [698, 456] on div at bounding box center [710, 457] width 44 height 43
click at [706, 451] on icon at bounding box center [711, 459] width 18 height 18
click at [624, 454] on input at bounding box center [551, 458] width 286 height 18
type input "re"
click at [714, 450] on icon at bounding box center [711, 459] width 18 height 18
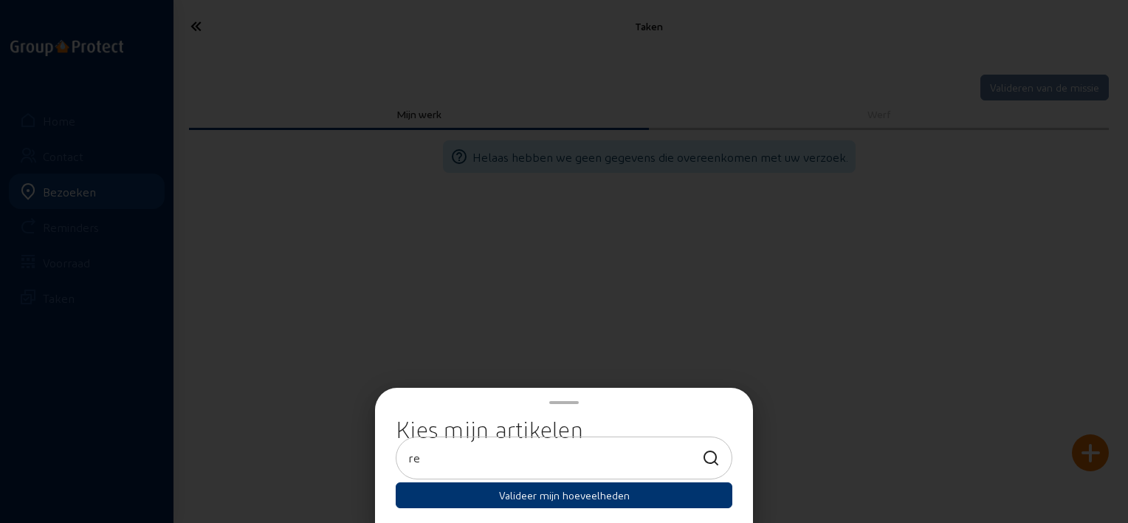
click at [713, 452] on icon at bounding box center [711, 459] width 18 height 18
click at [713, 453] on icon at bounding box center [711, 459] width 18 height 18
click at [703, 458] on icon at bounding box center [711, 459] width 18 height 18
click at [759, 306] on div at bounding box center [564, 261] width 1128 height 523
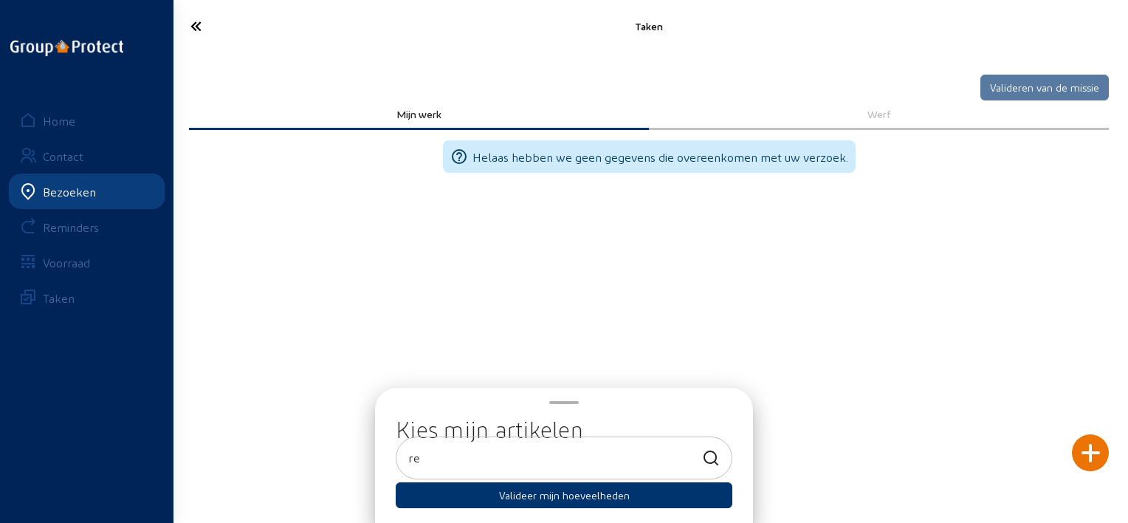
click at [760, 305] on main "[PERSON_NAME] van de missie [PERSON_NAME] werk Werf help_outline [PERSON_NAME] …" at bounding box center [564, 239] width 1128 height 478
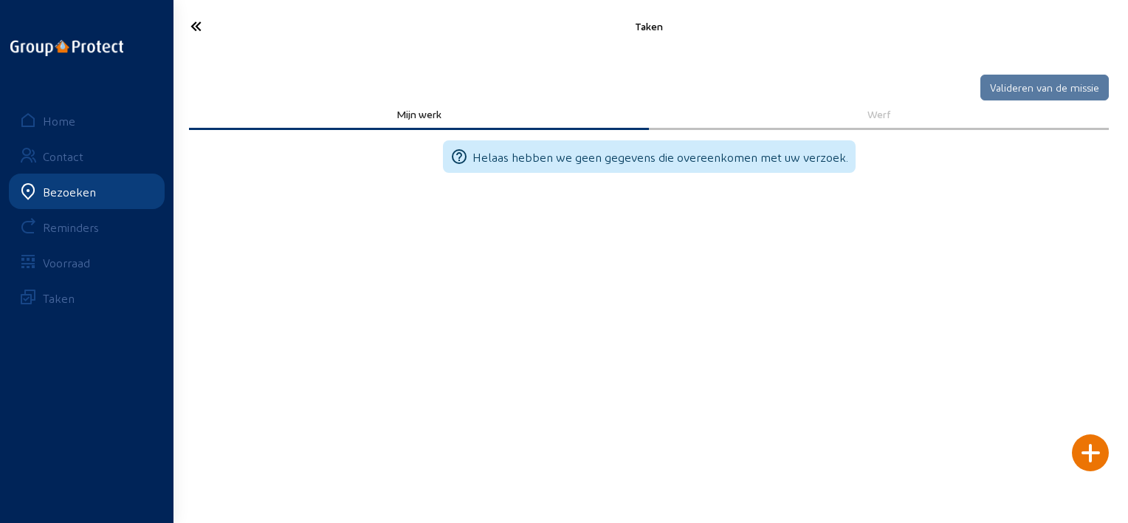
click at [192, 38] on icon at bounding box center [249, 26] width 133 height 26
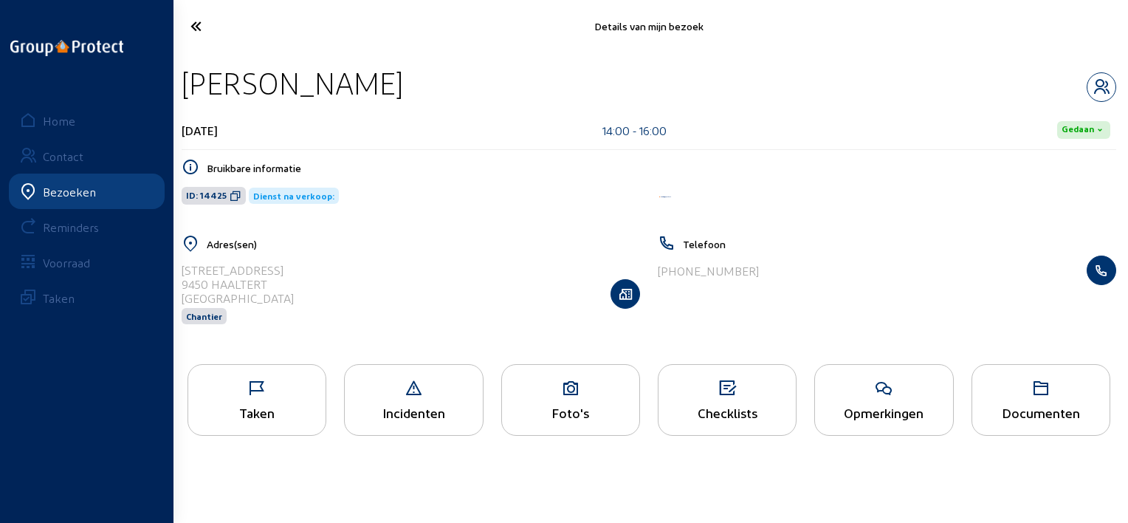
click at [196, 33] on icon at bounding box center [249, 26] width 133 height 26
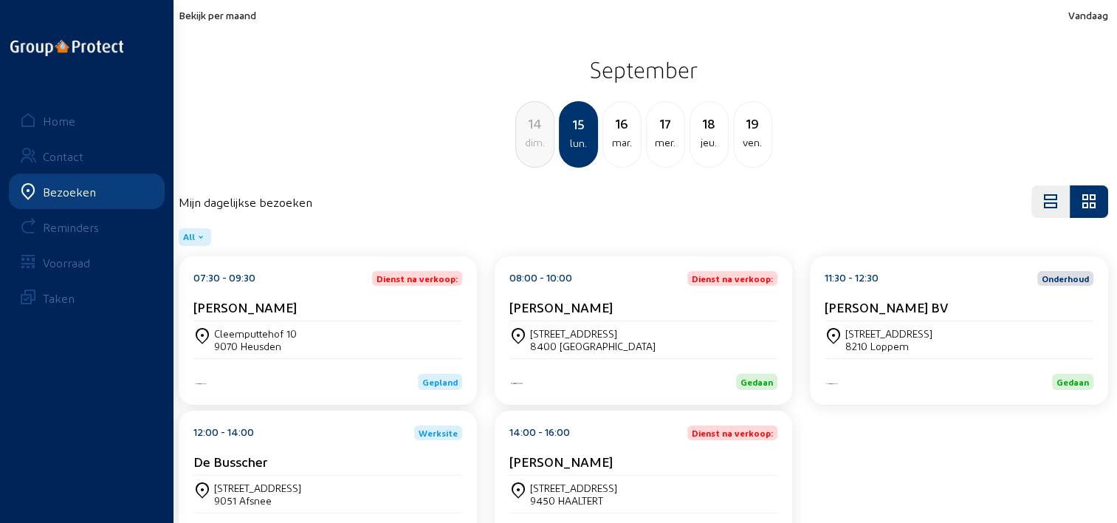
click at [242, 9] on span "Bekijk per maand" at bounding box center [218, 15] width 78 height 13
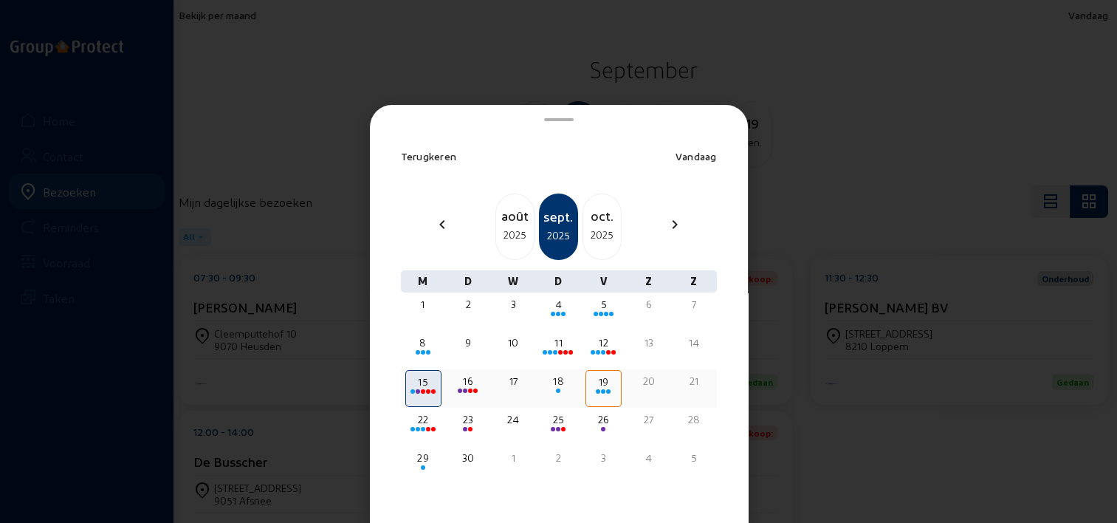
click at [469, 384] on div "16" at bounding box center [468, 381] width 33 height 15
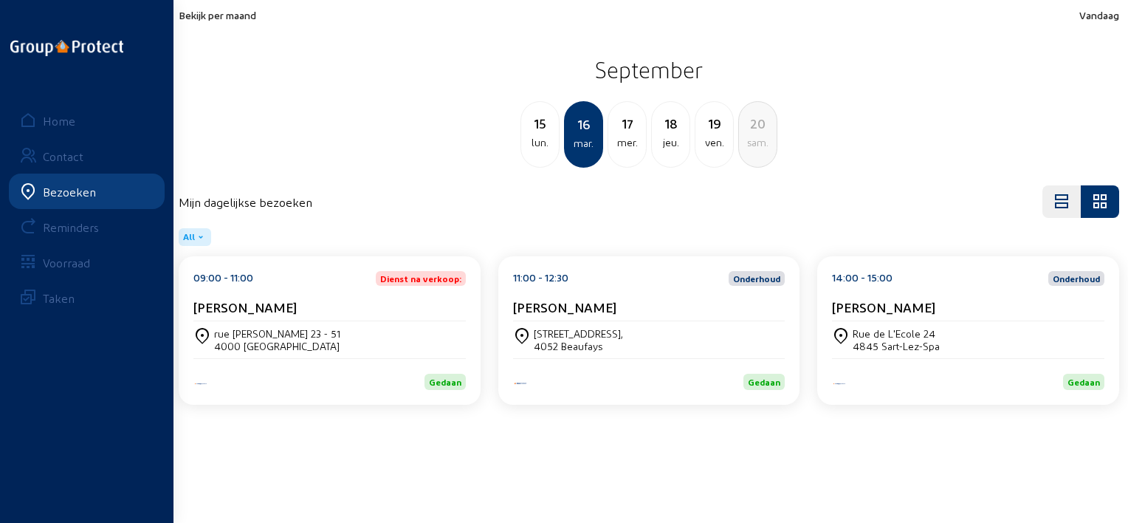
click at [261, 297] on div "09:00 - 11:00 Dienst na verkoop: [PERSON_NAME]" at bounding box center [329, 296] width 272 height 50
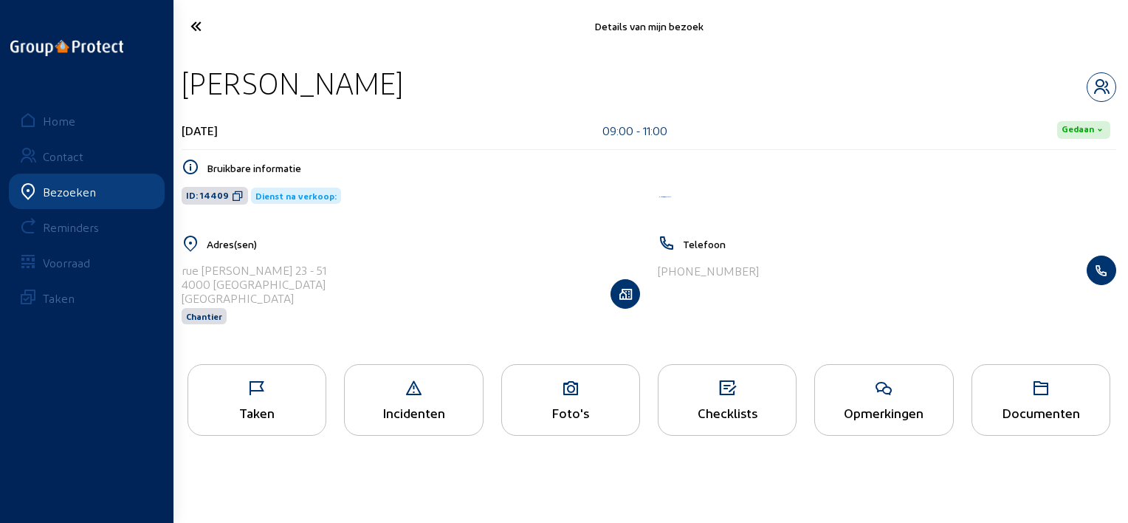
click at [385, 70] on div "[PERSON_NAME]" at bounding box center [649, 83] width 935 height 38
drag, startPoint x: 391, startPoint y: 90, endPoint x: 188, endPoint y: 95, distance: 203.9
click at [188, 95] on div "[PERSON_NAME]" at bounding box center [649, 83] width 935 height 38
copy div "[PERSON_NAME]"
click at [202, 18] on icon at bounding box center [249, 26] width 133 height 26
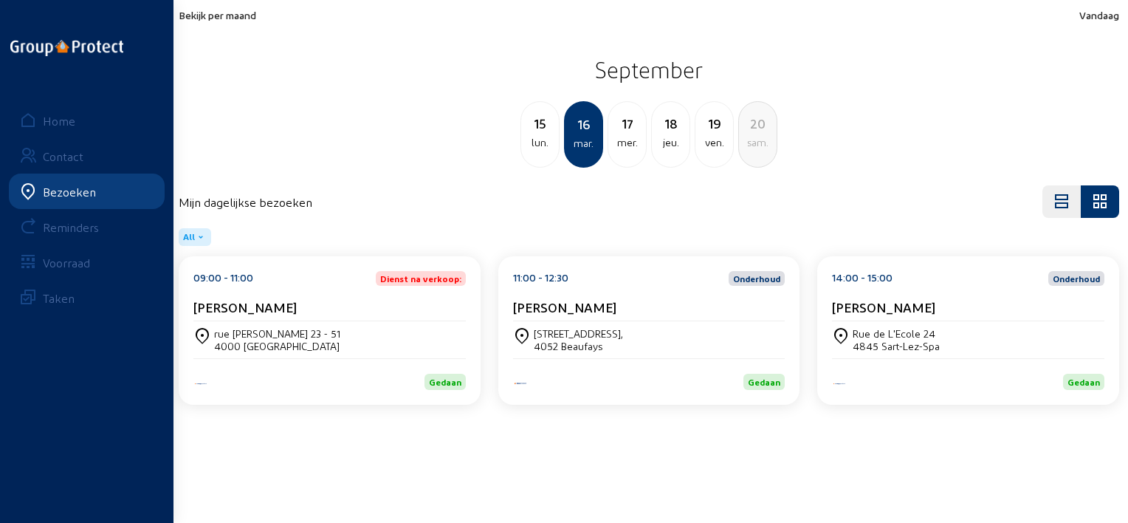
click at [602, 329] on div "[STREET_ADDRESS]," at bounding box center [578, 333] width 89 height 13
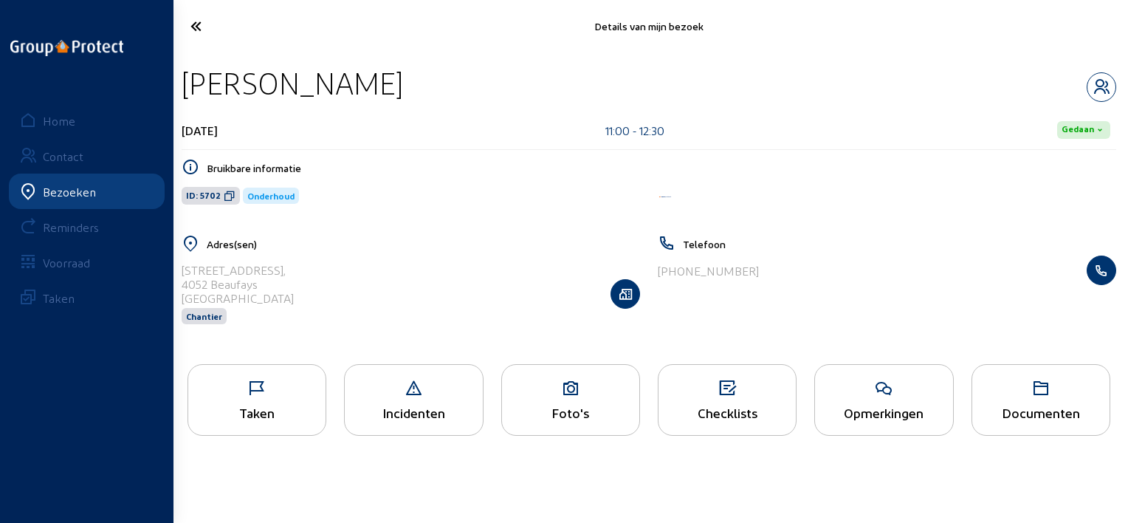
drag, startPoint x: 332, startPoint y: 83, endPoint x: 171, endPoint y: 75, distance: 160.4
click at [171, 75] on div "Details van mijn bezoek [PERSON_NAME] [DATE] 11:00 - 12:30 Gedaan Bruikbare inf…" at bounding box center [564, 232] width 1128 height 464
drag, startPoint x: 171, startPoint y: 75, endPoint x: 350, endPoint y: 79, distance: 178.7
click at [351, 79] on div "[PERSON_NAME]" at bounding box center [649, 83] width 935 height 38
click at [312, 83] on div "[PERSON_NAME]" at bounding box center [649, 83] width 935 height 38
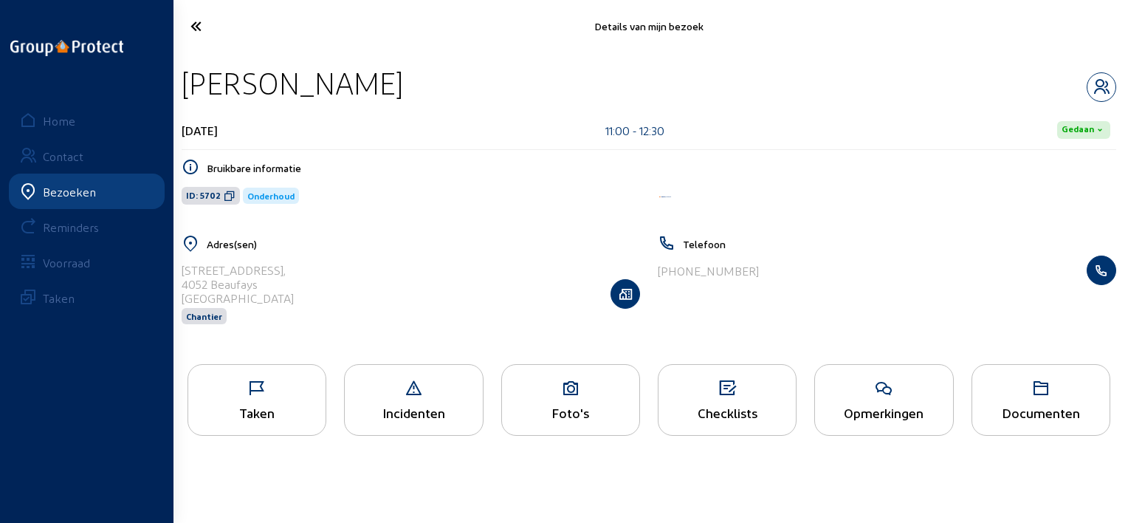
drag, startPoint x: 312, startPoint y: 83, endPoint x: 198, endPoint y: 86, distance: 113.7
click at [198, 86] on div "[PERSON_NAME]" at bounding box center [649, 83] width 935 height 38
click at [914, 381] on icon at bounding box center [883, 389] width 137 height 18
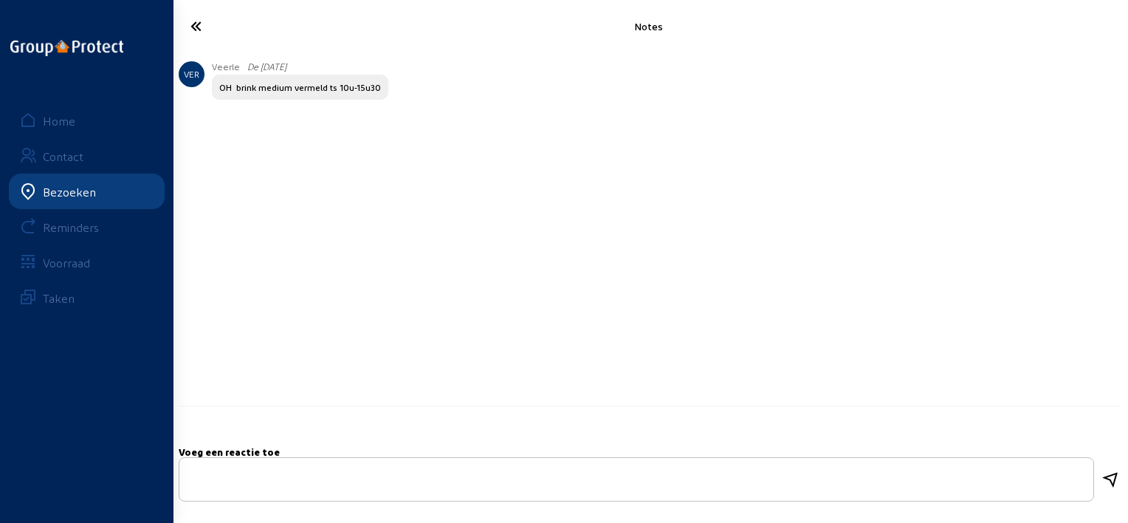
click at [193, 24] on icon at bounding box center [249, 26] width 133 height 26
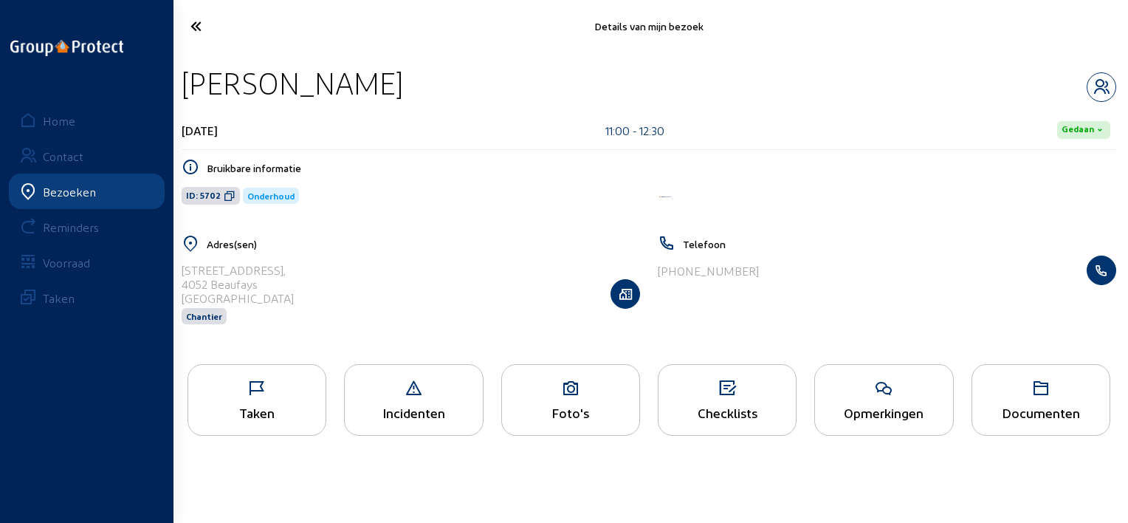
click at [209, 34] on icon at bounding box center [249, 26] width 133 height 26
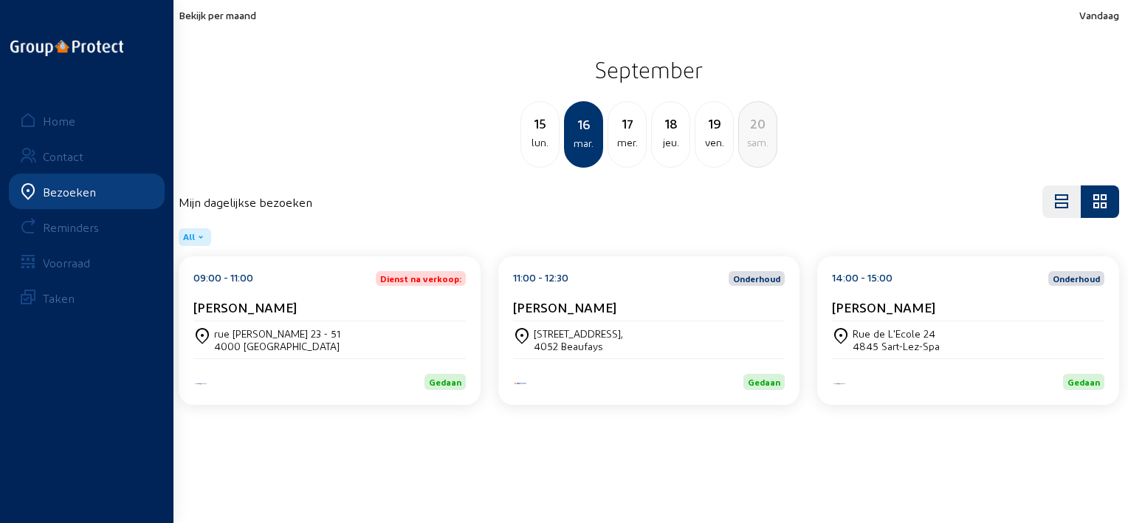
click at [845, 295] on div "14:00 - 15:00 Onderhoud [PERSON_NAME]" at bounding box center [968, 296] width 272 height 50
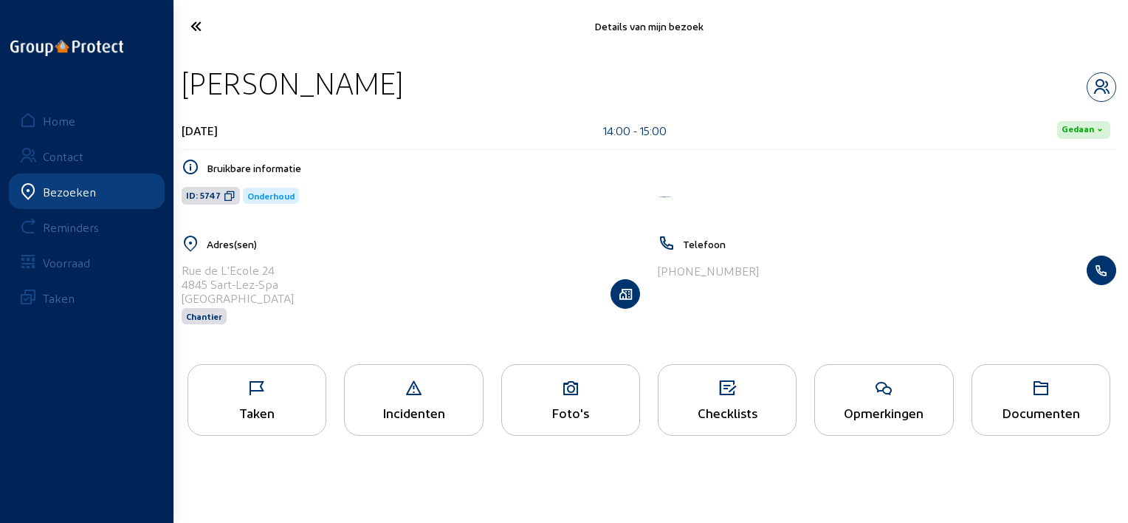
click at [269, 422] on div "Taken" at bounding box center [257, 400] width 139 height 72
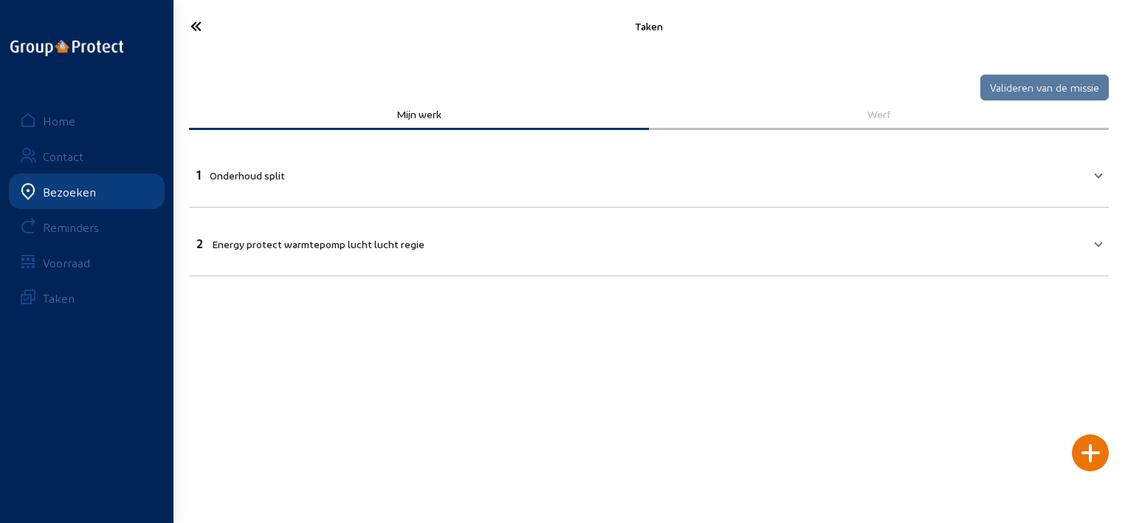
click at [534, 233] on mat-panel-title "2 Energy protect warmtepomp lucht lucht regie" at bounding box center [639, 241] width 887 height 17
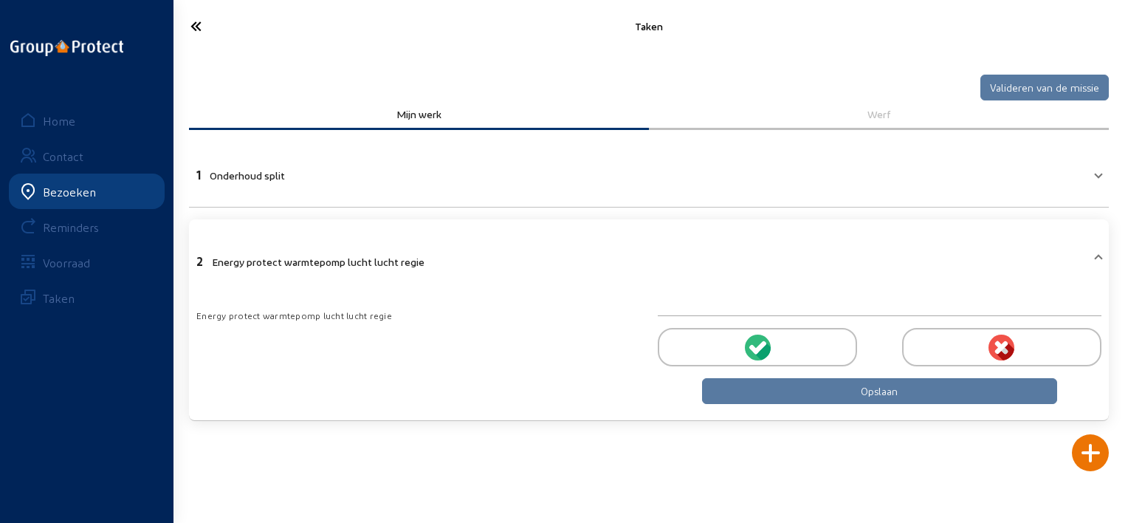
click at [676, 345] on div at bounding box center [757, 347] width 199 height 38
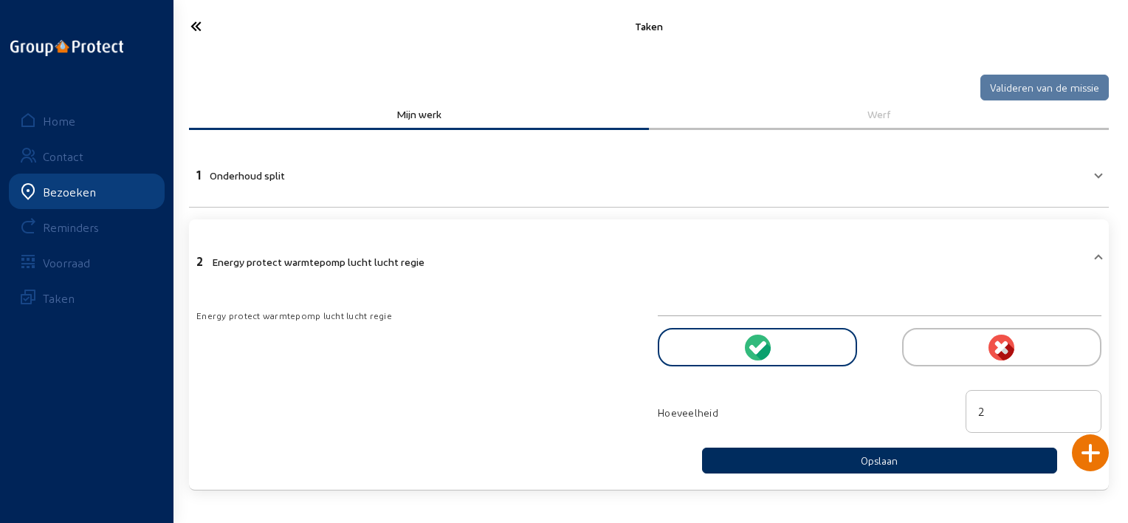
click at [718, 461] on button "Opslaan" at bounding box center [879, 460] width 355 height 26
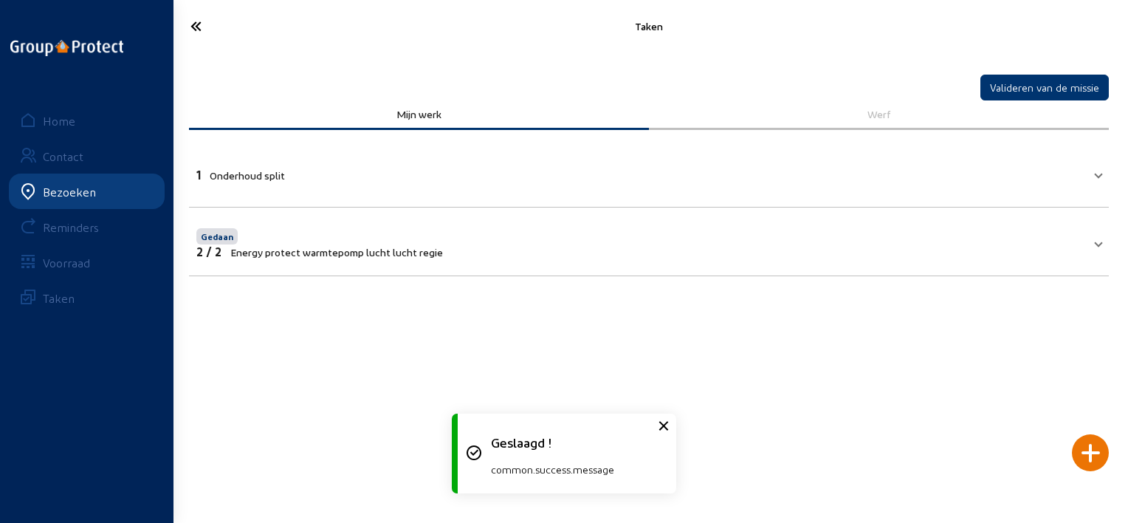
click at [206, 32] on icon at bounding box center [249, 26] width 133 height 26
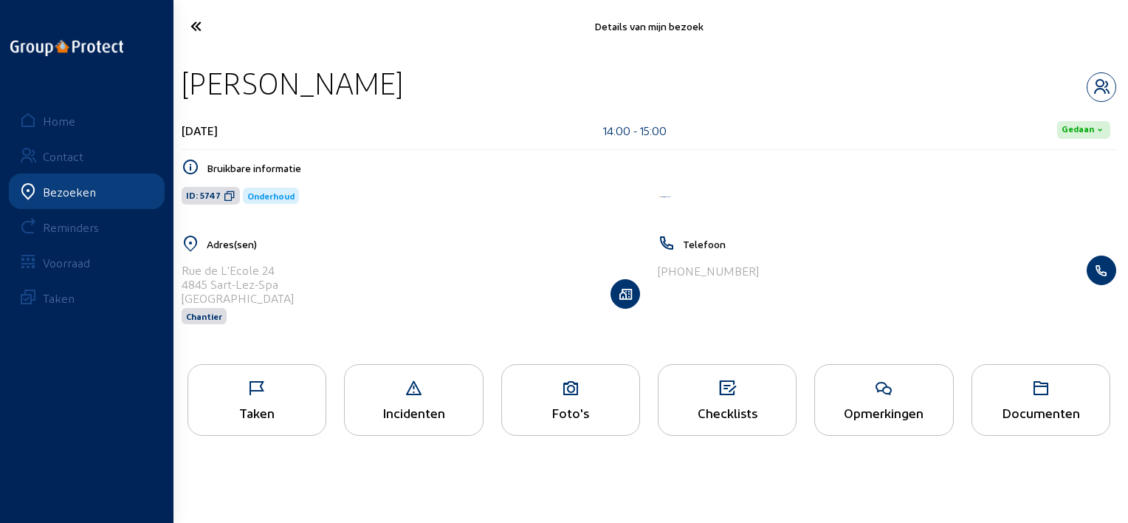
drag, startPoint x: 395, startPoint y: 72, endPoint x: 190, endPoint y: 84, distance: 205.6
click at [190, 84] on div "[PERSON_NAME]" at bounding box center [649, 83] width 935 height 38
copy div "[PERSON_NAME]"
click at [202, 24] on icon at bounding box center [249, 26] width 133 height 26
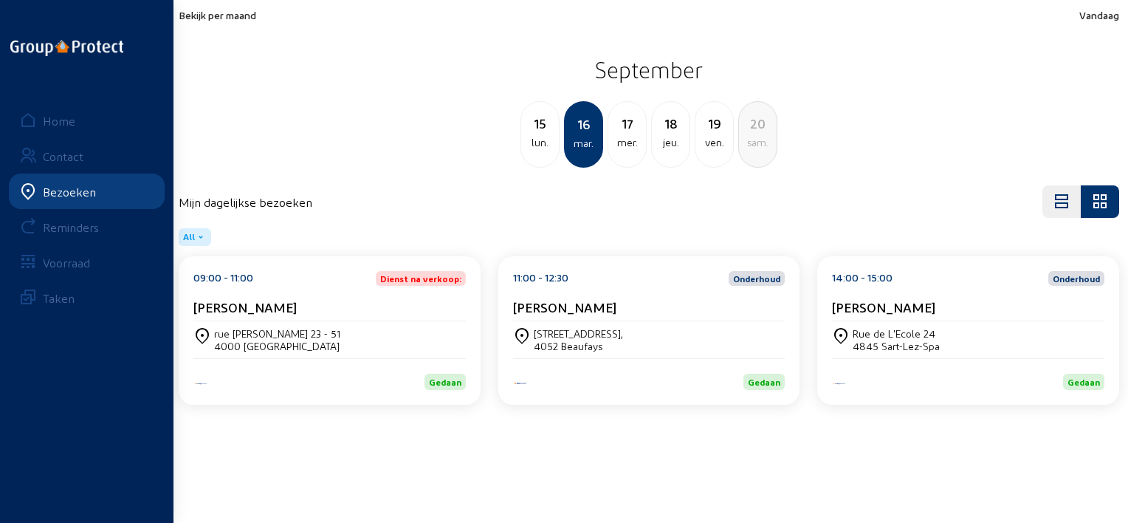
click at [253, 16] on span "Bekijk per maand" at bounding box center [218, 15] width 78 height 13
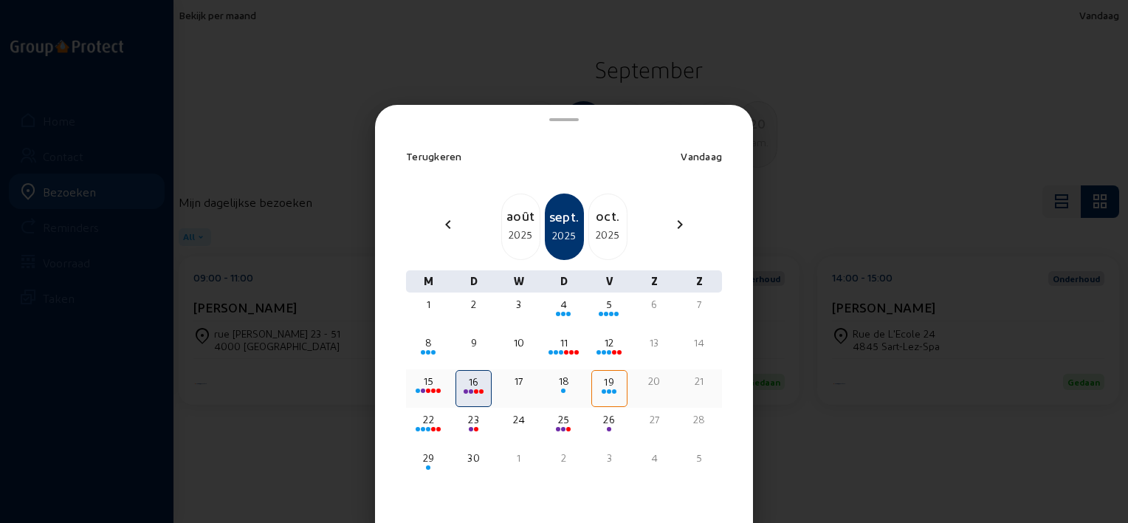
click at [567, 384] on div "18" at bounding box center [563, 381] width 33 height 15
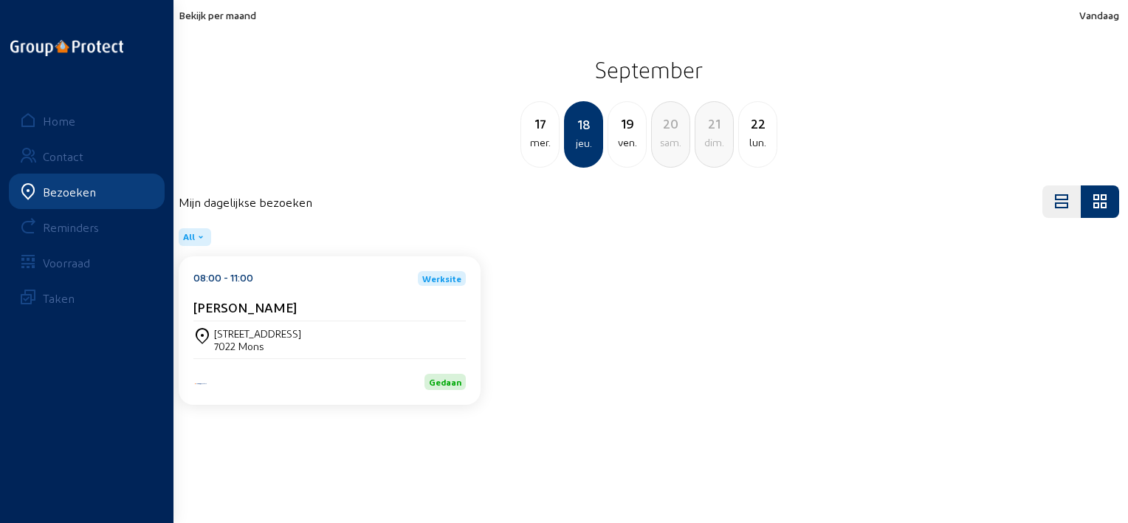
click at [638, 138] on div "ven." at bounding box center [627, 143] width 38 height 18
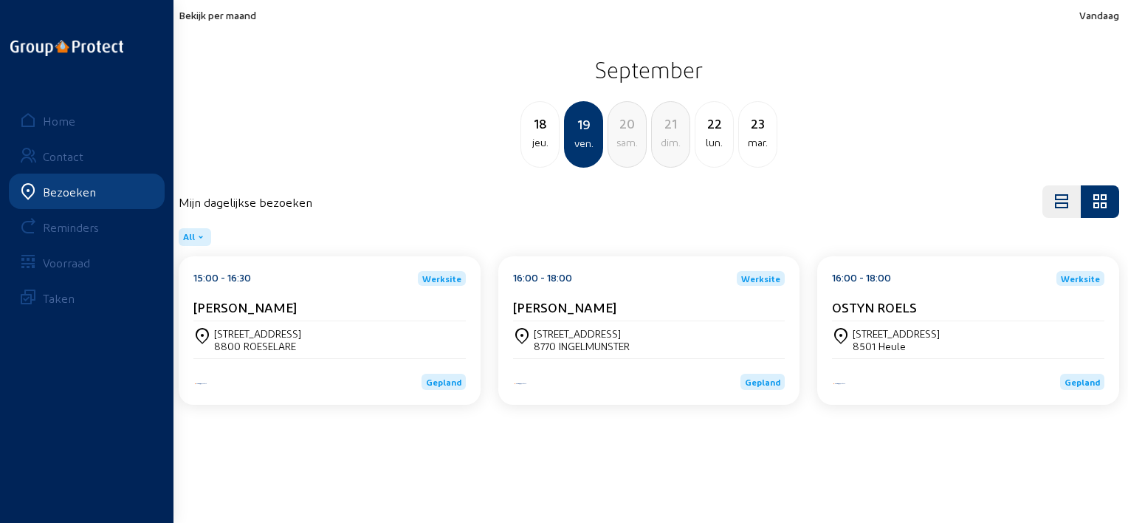
click at [297, 311] on cam-card-title "[PERSON_NAME]" at bounding box center [244, 307] width 103 height 16
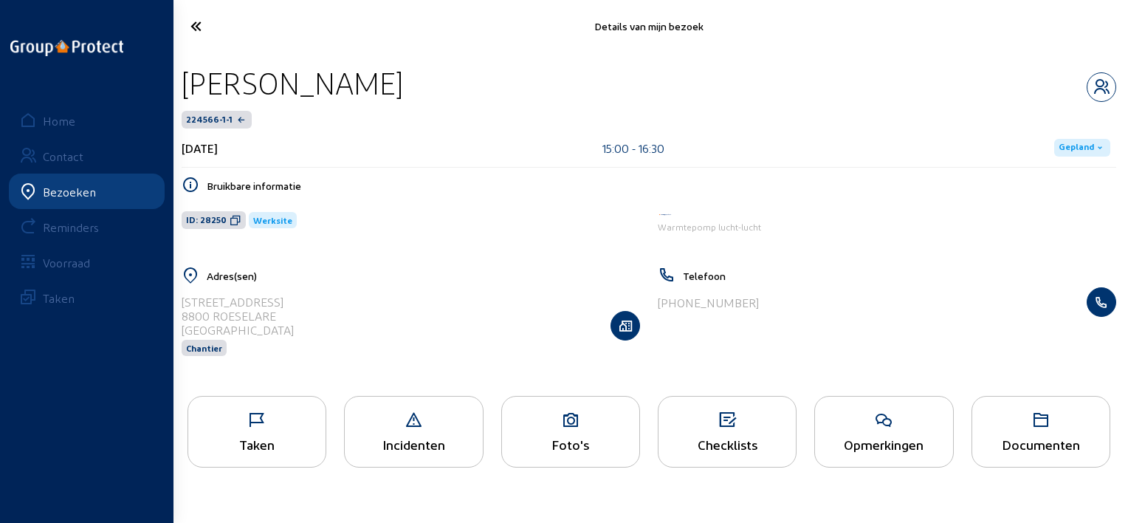
drag, startPoint x: 516, startPoint y: 85, endPoint x: 185, endPoint y: 80, distance: 331.6
click at [185, 80] on div "[PERSON_NAME]" at bounding box center [649, 83] width 935 height 38
copy div "[PERSON_NAME]"
click at [192, 18] on icon at bounding box center [249, 26] width 133 height 26
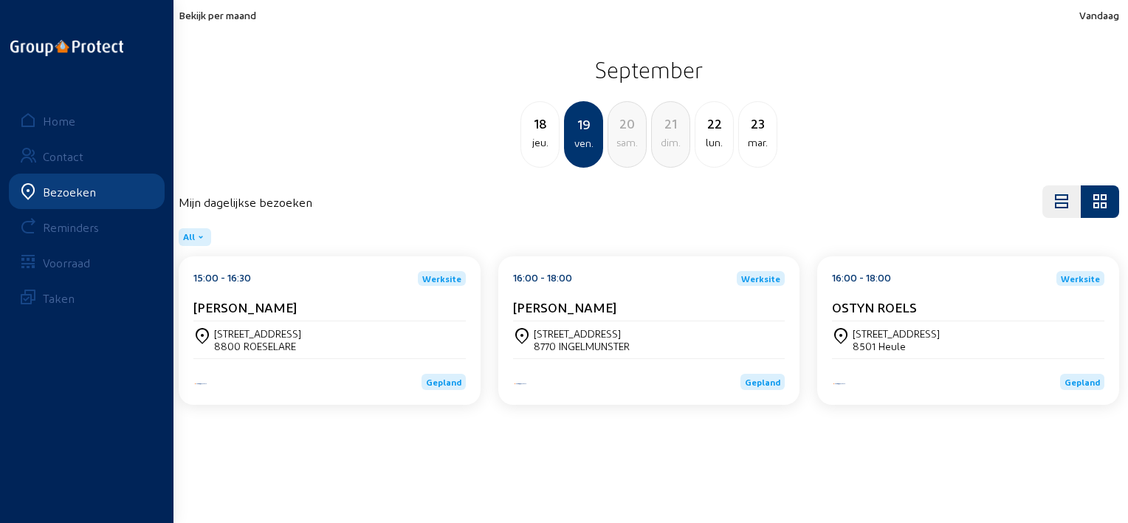
click at [521, 299] on cam-card-title "[PERSON_NAME]" at bounding box center [564, 307] width 103 height 16
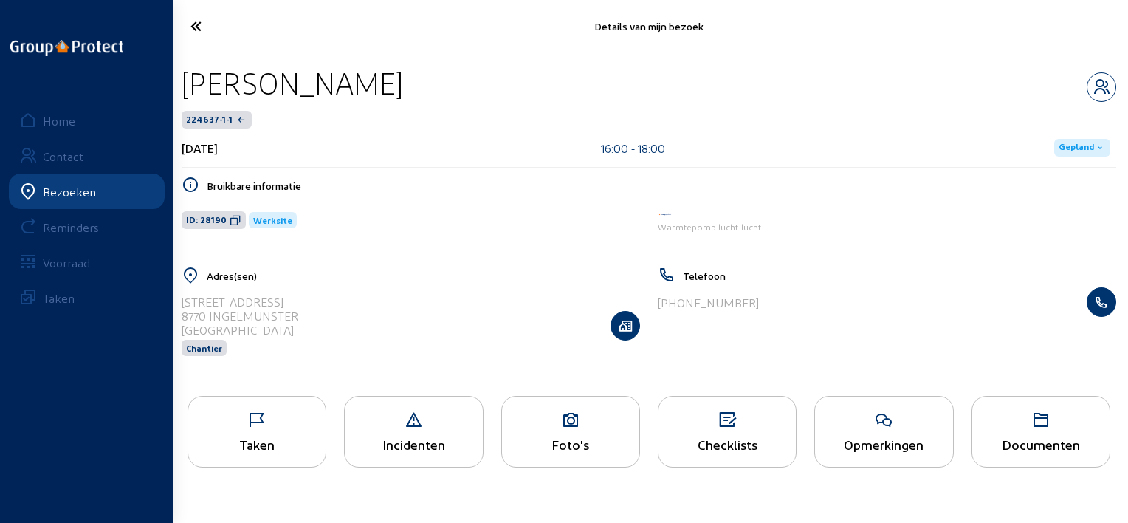
drag, startPoint x: 380, startPoint y: 91, endPoint x: 175, endPoint y: 86, distance: 204.6
click at [175, 86] on div "[PERSON_NAME] 224637-1-1 [DATE] 16:00 - 18:00 Gepland Bruikbare informatie ID: …" at bounding box center [649, 219] width 958 height 334
copy div "[PERSON_NAME]"
click at [201, 23] on icon at bounding box center [249, 26] width 133 height 26
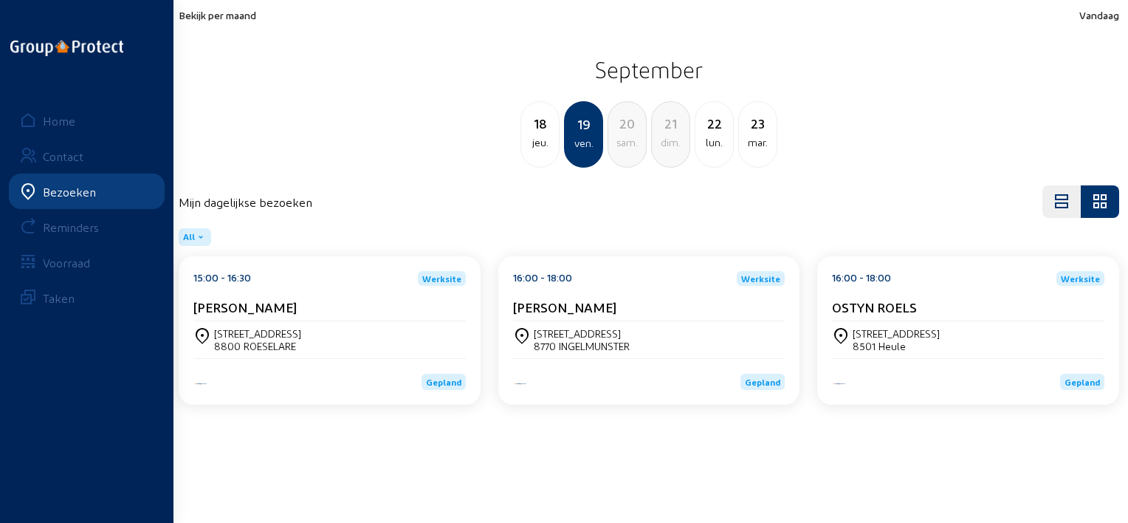
click at [890, 298] on div "16:00 - 18:00 Werksite OSTYN ROELS" at bounding box center [968, 296] width 272 height 50
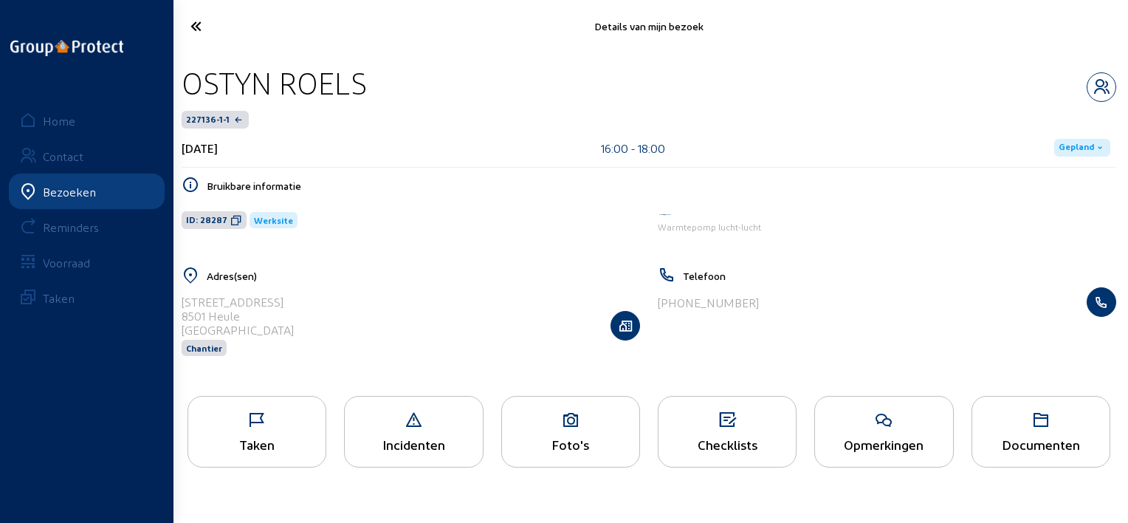
drag, startPoint x: 382, startPoint y: 77, endPoint x: 188, endPoint y: 83, distance: 194.3
click at [188, 83] on div "OSTYN ROELS" at bounding box center [649, 83] width 935 height 38
copy div "OSTYN ROELS"
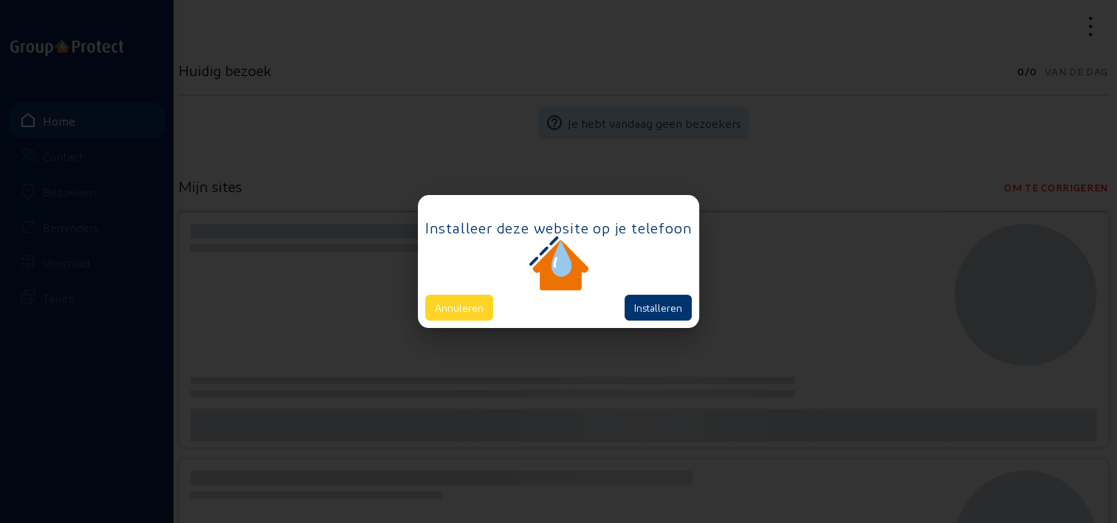
click at [473, 301] on button "Annuleren" at bounding box center [459, 308] width 68 height 26
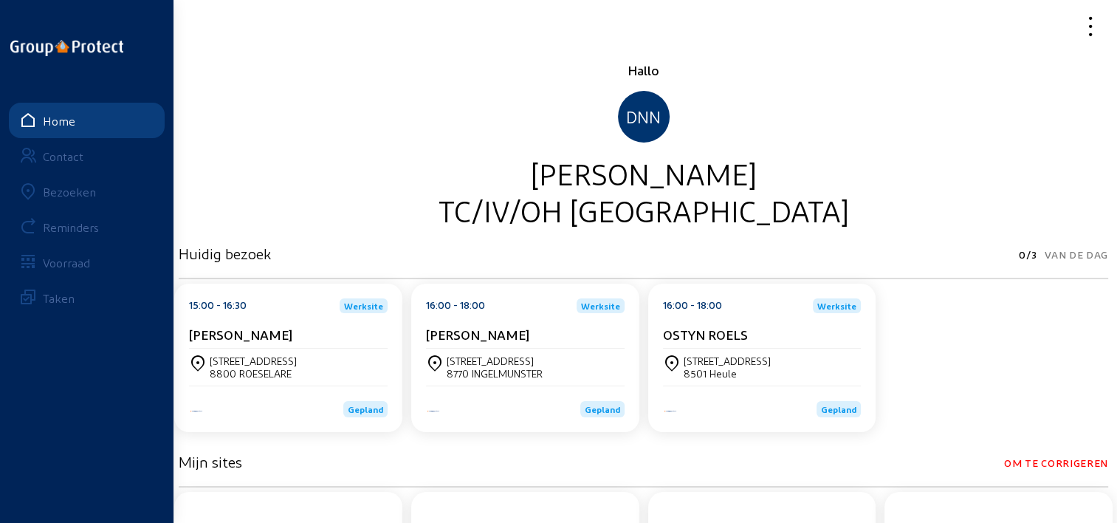
click at [1089, 30] on icon at bounding box center [1037, 26] width 131 height 26
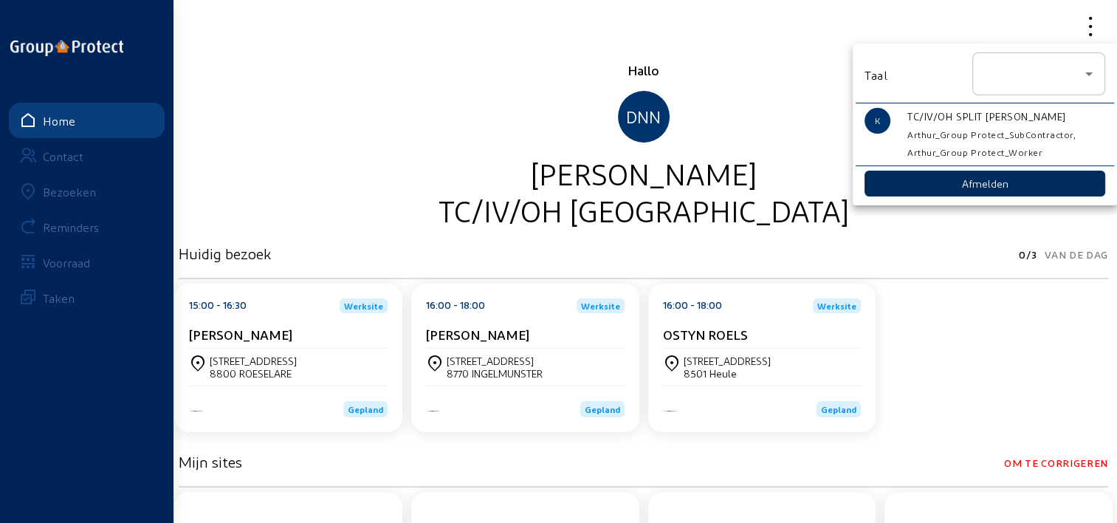
click at [979, 195] on button "Afmelden" at bounding box center [985, 184] width 241 height 26
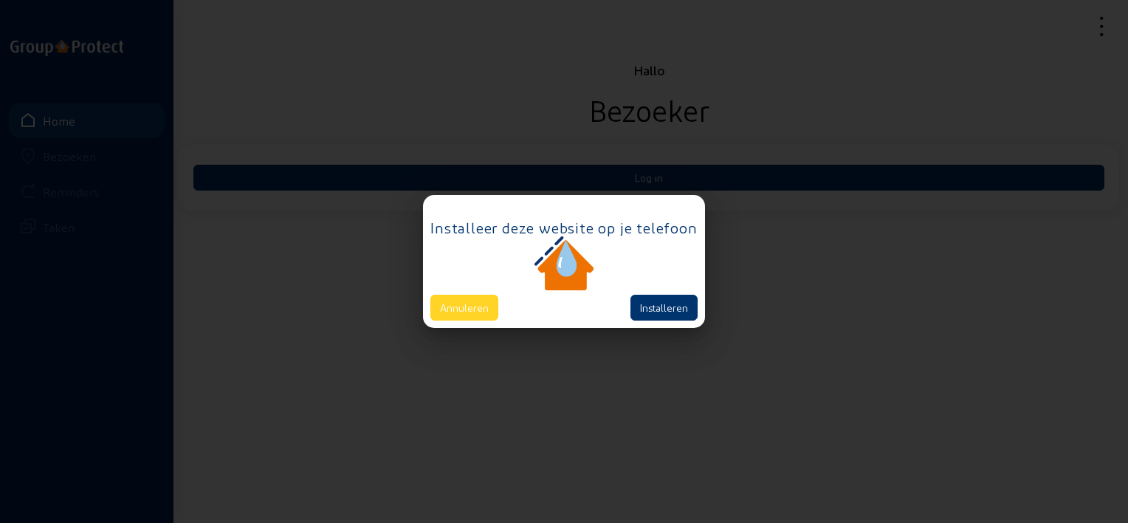
click at [461, 303] on button "Annuleren" at bounding box center [464, 308] width 68 height 26
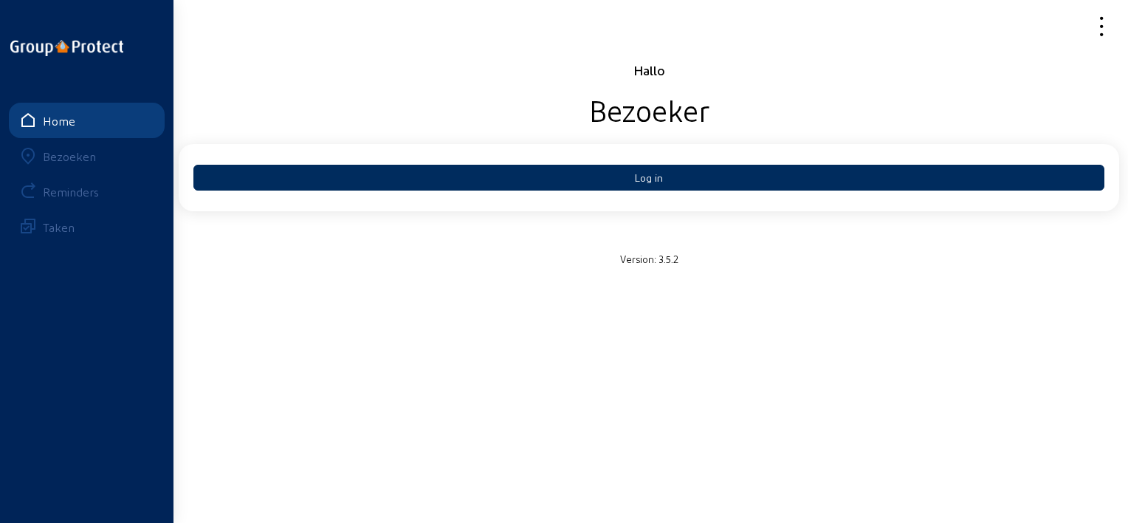
click at [529, 174] on button "Log in" at bounding box center [648, 178] width 911 height 26
